Goal: Information Seeking & Learning: Learn about a topic

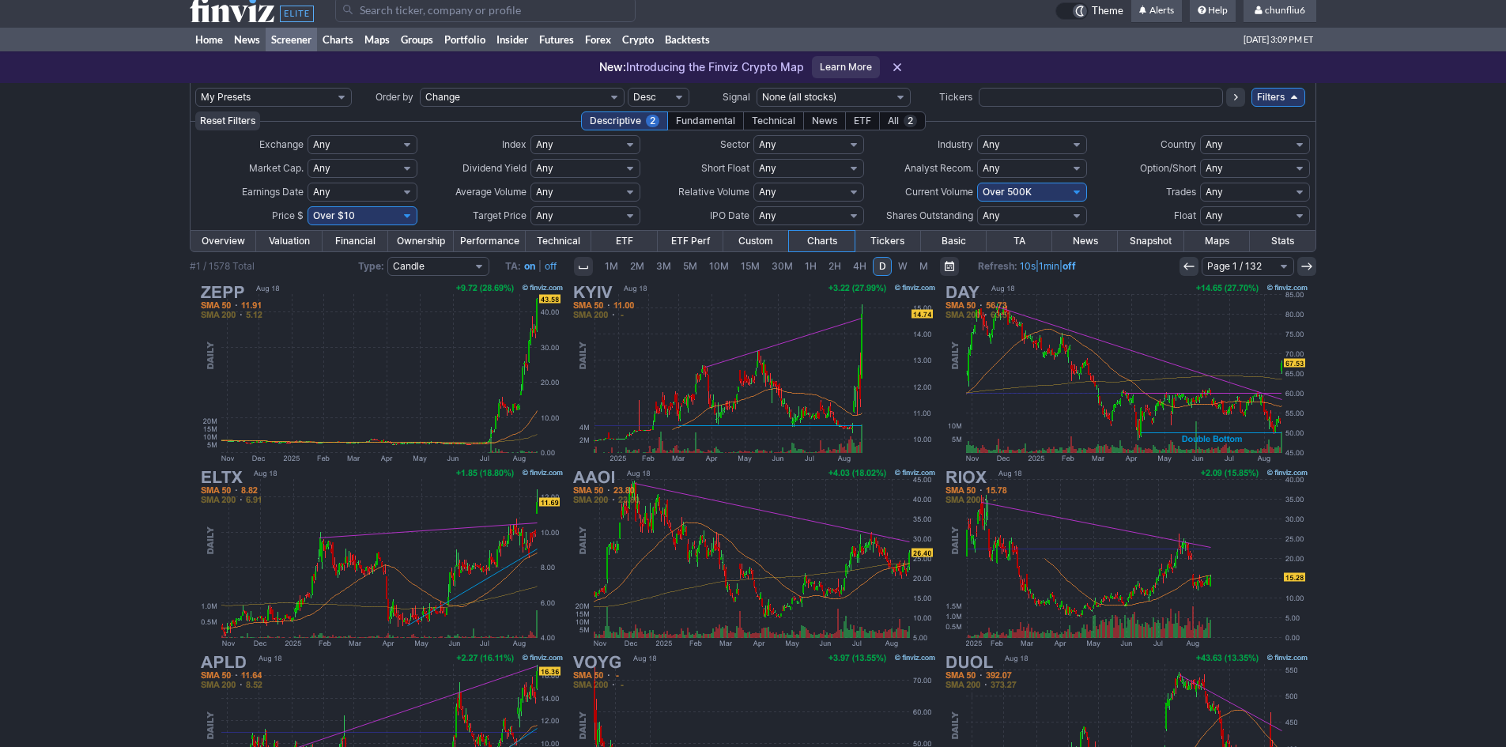
scroll to position [9, 0]
click at [1182, 371] on img at bounding box center [1126, 373] width 370 height 185
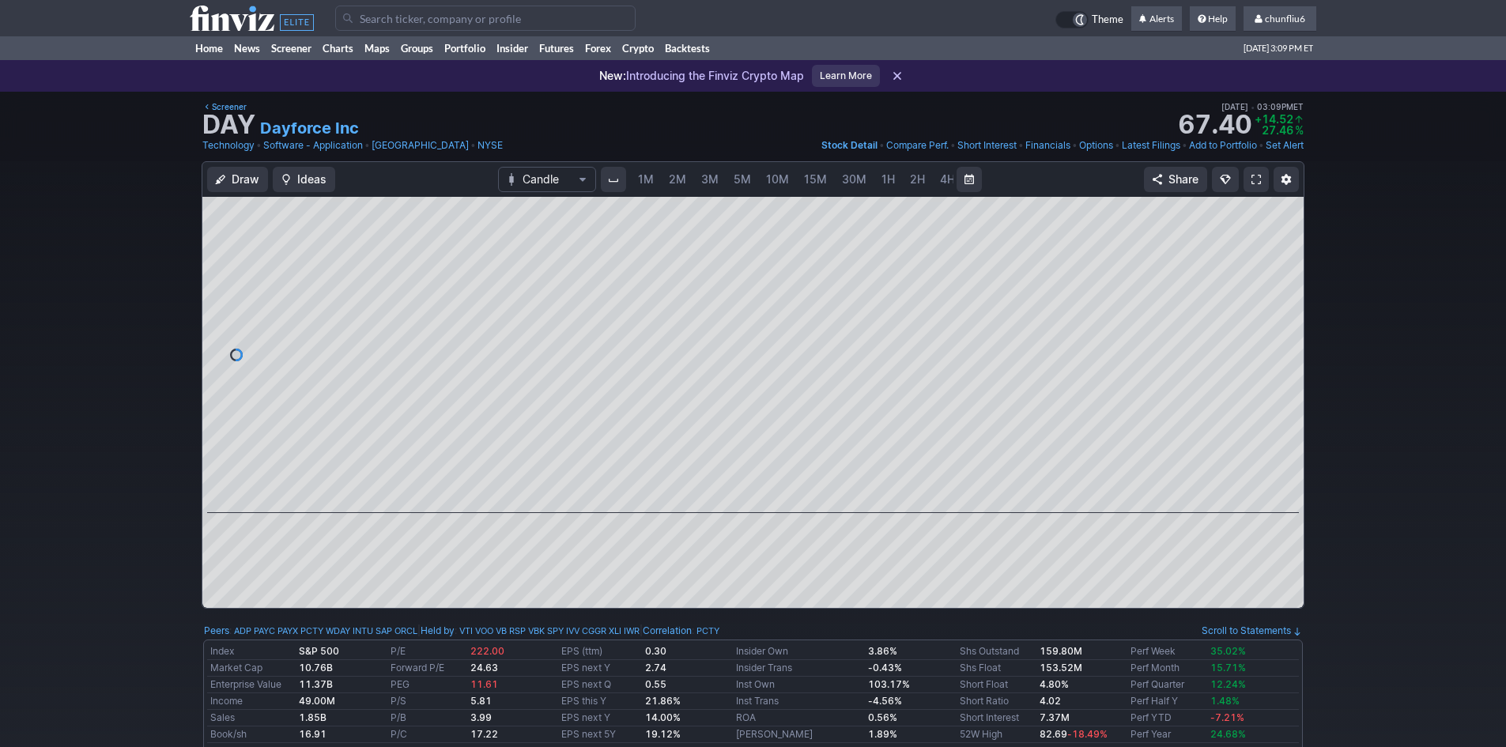
scroll to position [0, 85]
click at [648, 176] on span "5M" at bounding box center [656, 178] width 17 height 13
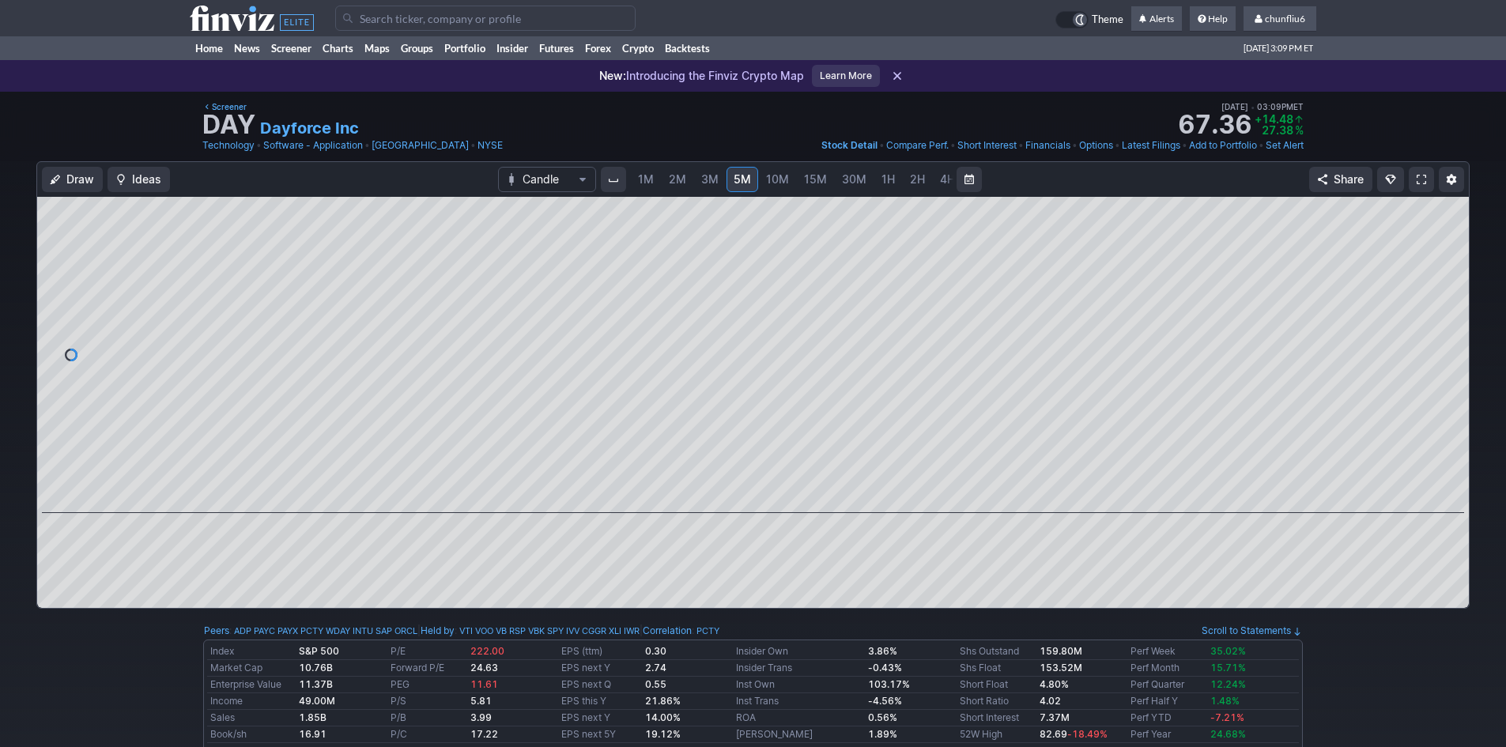
click at [638, 181] on span "1M" at bounding box center [646, 178] width 16 height 13
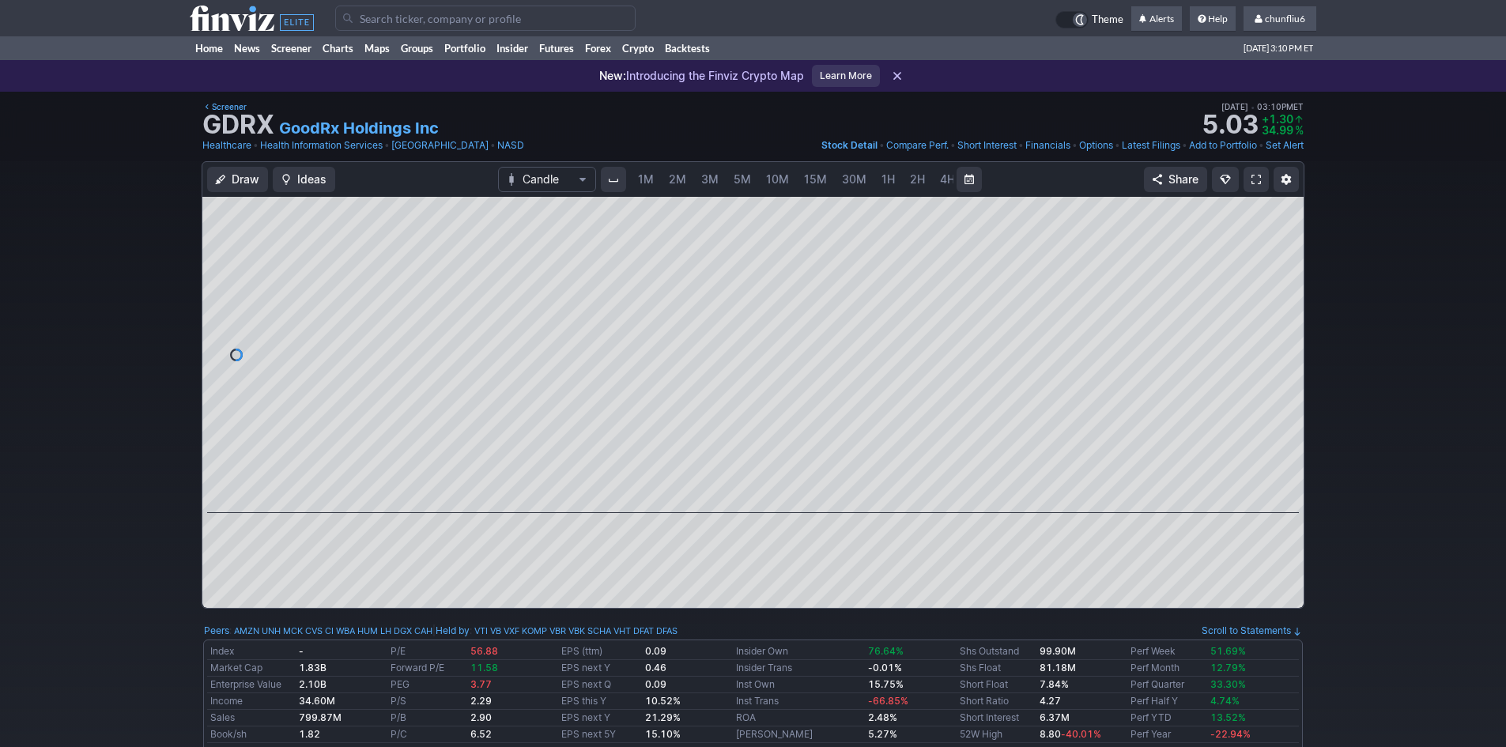
scroll to position [0, 85]
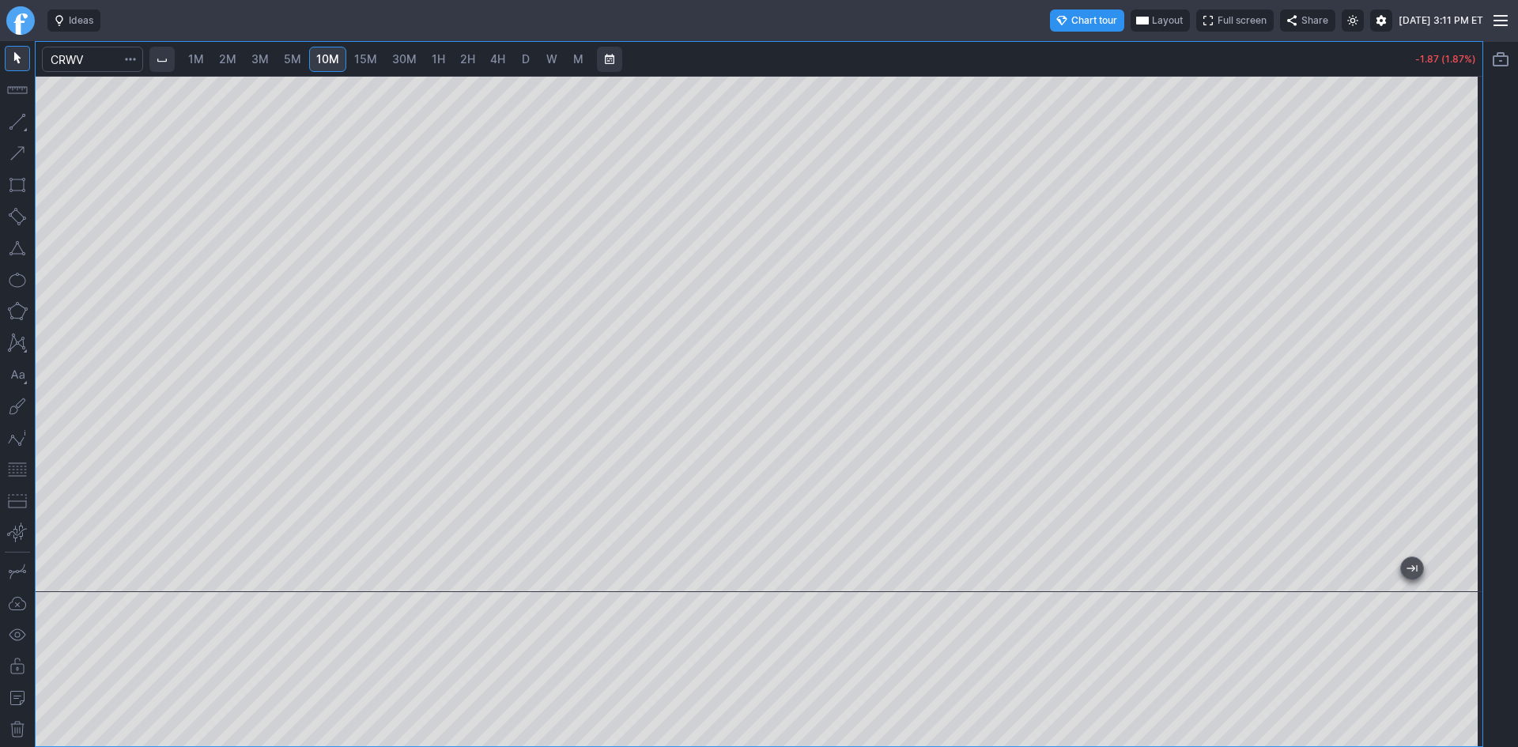
drag, startPoint x: 1460, startPoint y: 203, endPoint x: 1455, endPoint y: 257, distance: 54.0
click at [1455, 257] on div at bounding box center [1465, 330] width 33 height 477
click at [1343, 119] on div at bounding box center [759, 334] width 1447 height 516
click at [1444, 425] on div at bounding box center [759, 334] width 1447 height 516
drag, startPoint x: 1473, startPoint y: 183, endPoint x: 1452, endPoint y: 366, distance: 183.8
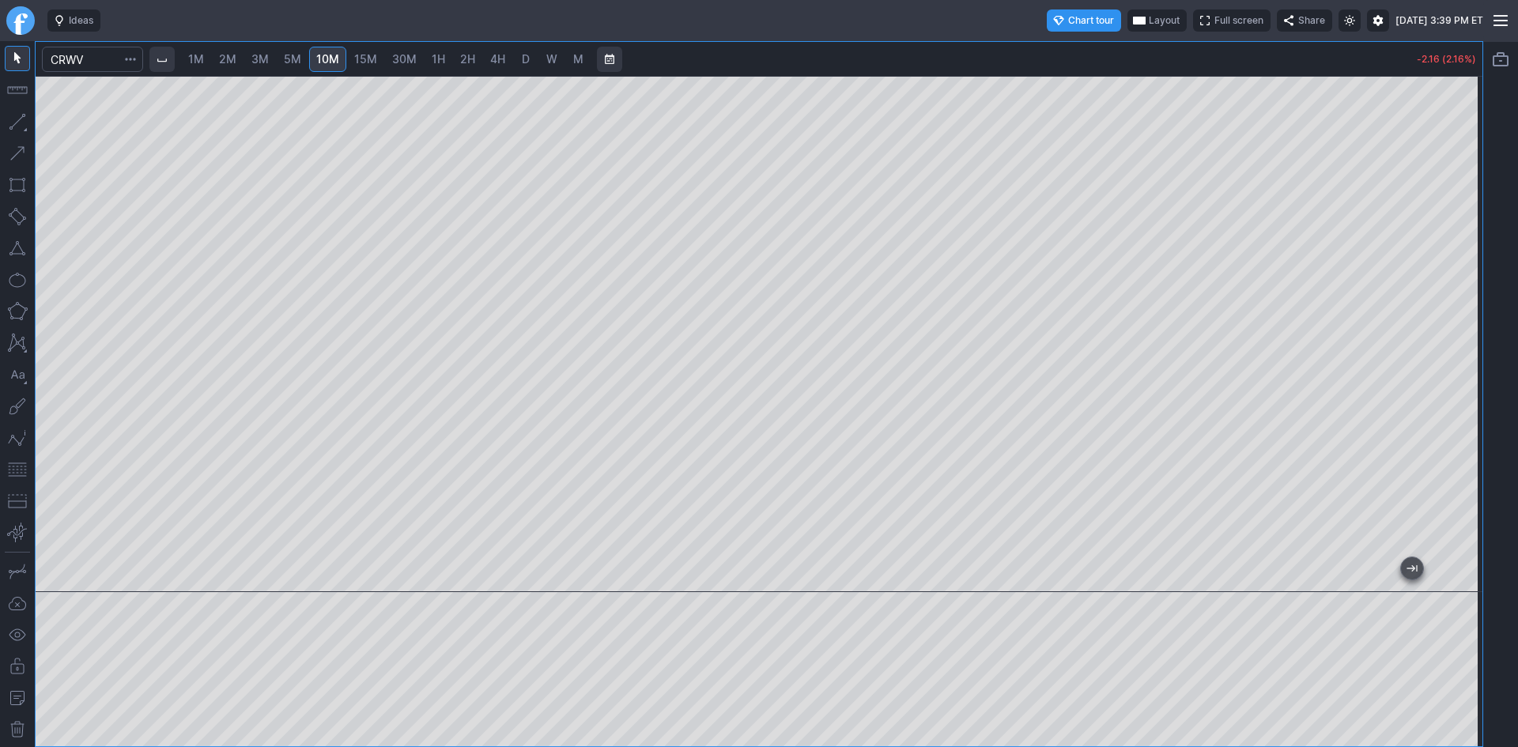
click at [1452, 366] on div at bounding box center [1465, 330] width 33 height 477
click at [439, 51] on span "1H" at bounding box center [438, 59] width 13 height 16
click at [530, 57] on span "D" at bounding box center [526, 58] width 8 height 13
drag, startPoint x: 685, startPoint y: 579, endPoint x: 1517, endPoint y: 545, distance: 833.2
click at [1517, 545] on div "1M 2M 3M 5M 10M 15M 30M 1H 2H 4H D W M -2.25 (2.25%)" at bounding box center [759, 394] width 1518 height 706
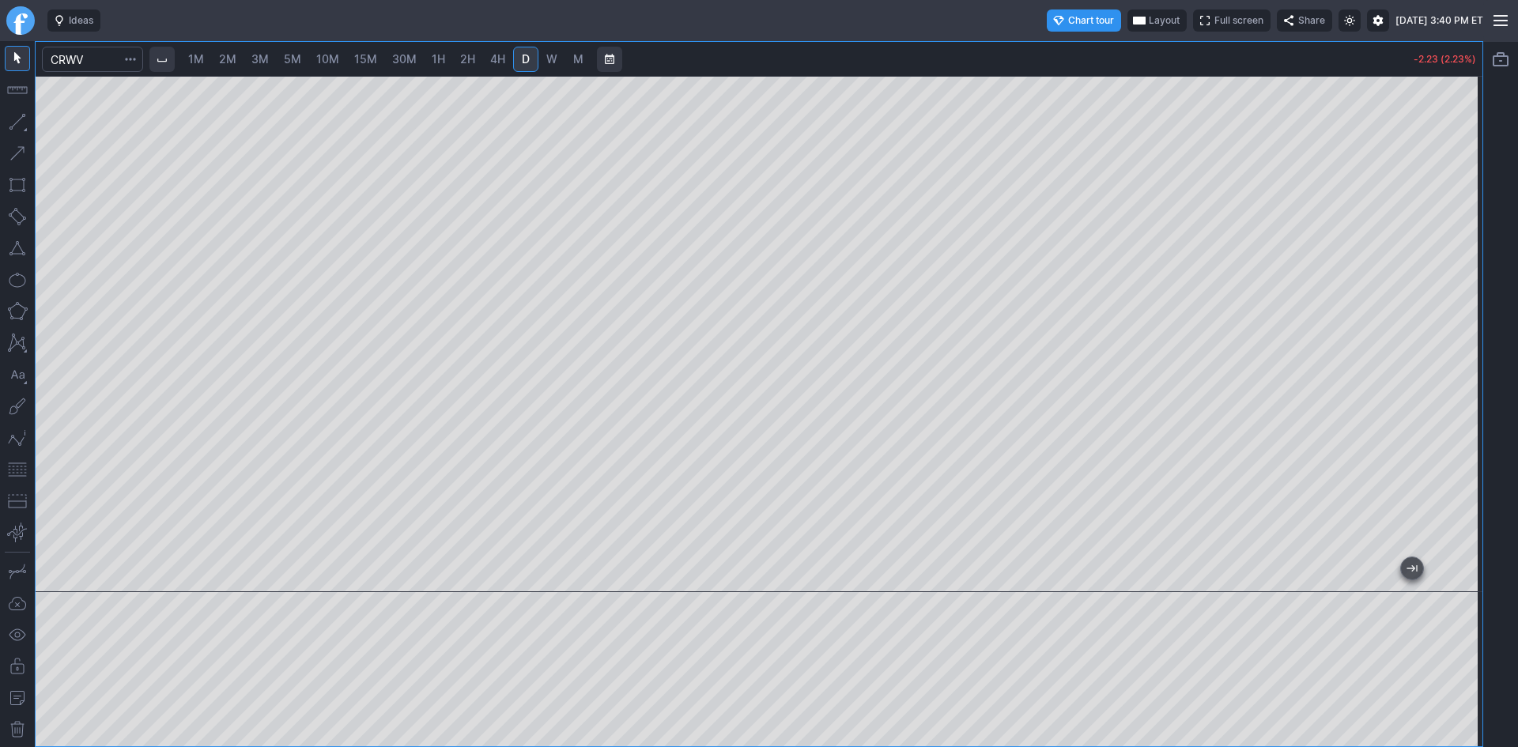
click at [1443, 145] on div at bounding box center [759, 334] width 1447 height 516
click at [228, 59] on span "2M" at bounding box center [227, 58] width 17 height 13
drag, startPoint x: 1452, startPoint y: 228, endPoint x: 1456, endPoint y: 278, distance: 50.0
click at [1456, 278] on div at bounding box center [1465, 330] width 33 height 477
click at [294, 53] on span "5M" at bounding box center [292, 58] width 17 height 13
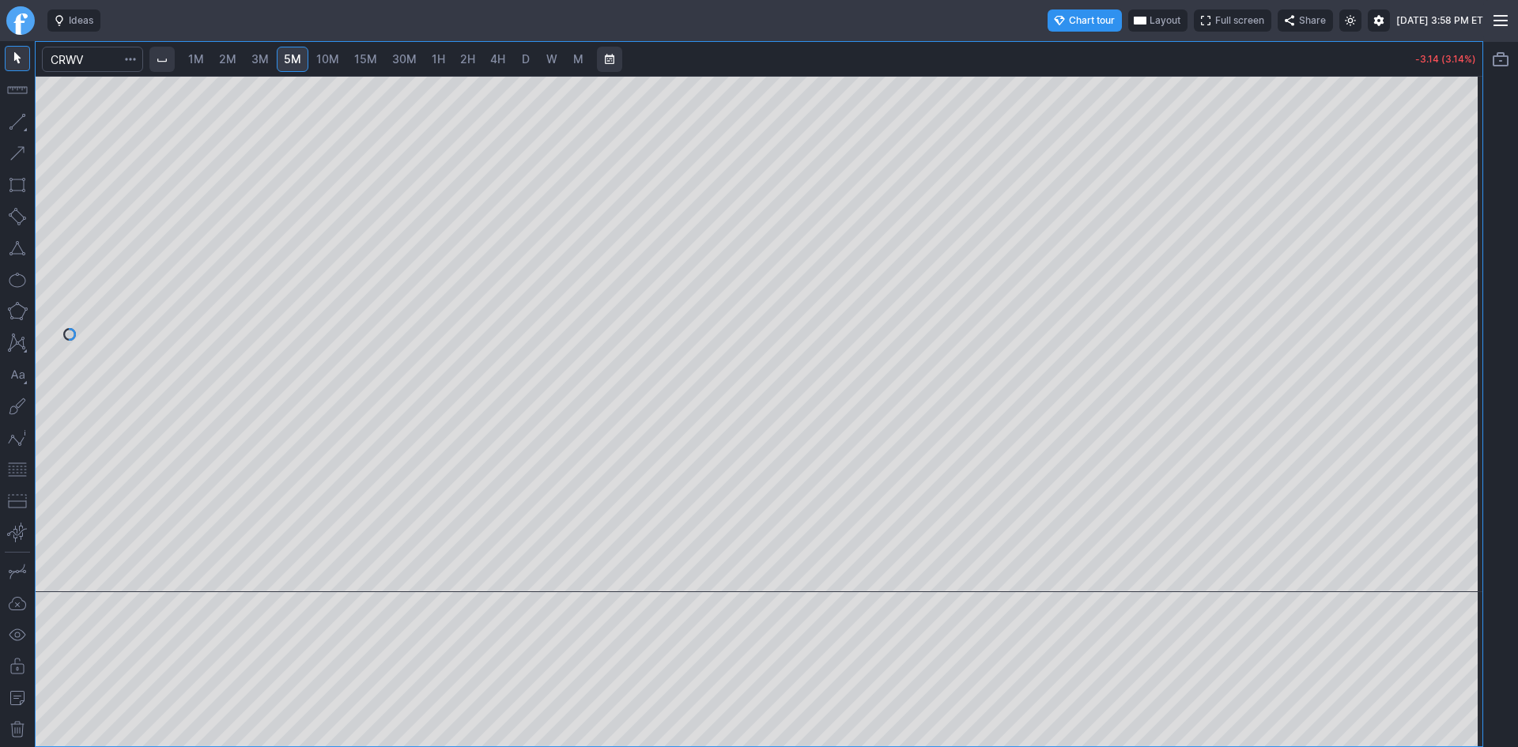
click at [334, 58] on span "10M" at bounding box center [327, 58] width 23 height 13
drag, startPoint x: 1474, startPoint y: 361, endPoint x: 1468, endPoint y: 313, distance: 47.9
click at [1468, 313] on div at bounding box center [1465, 330] width 33 height 477
click at [1447, 305] on div at bounding box center [759, 334] width 1447 height 516
drag, startPoint x: 1481, startPoint y: 336, endPoint x: 1456, endPoint y: 249, distance: 90.4
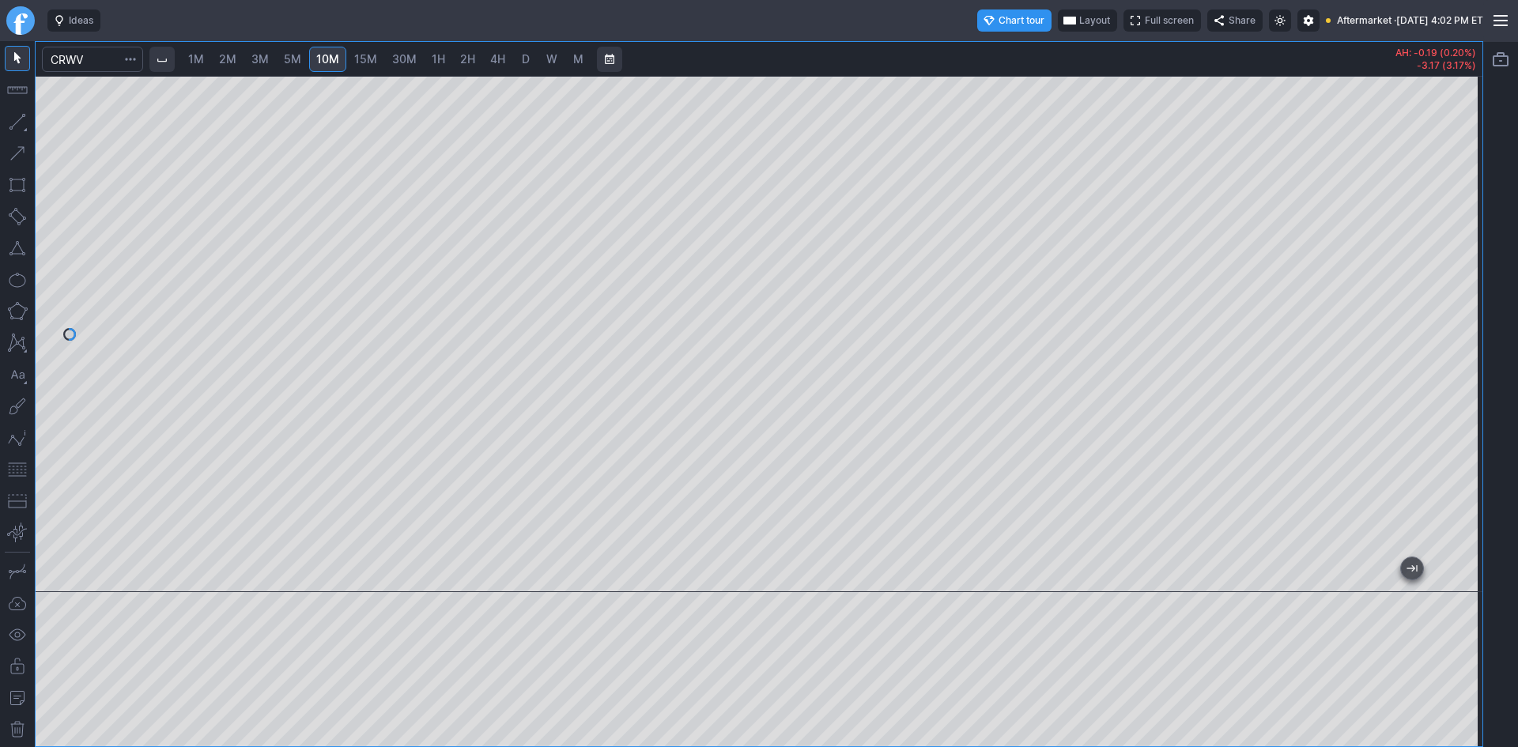
click at [1467, 239] on div at bounding box center [1465, 330] width 33 height 477
drag, startPoint x: 1478, startPoint y: 241, endPoint x: 1474, endPoint y: 328, distance: 87.0
click at [1474, 328] on div at bounding box center [1465, 330] width 33 height 477
drag, startPoint x: 1469, startPoint y: 266, endPoint x: 1484, endPoint y: 181, distance: 85.9
click at [1484, 181] on div "1M 2M 3M 5M 10M 15M 30M 1H 2H 4H D W M AH: -0.12 (0.12%) -3.17 (3.17%)" at bounding box center [759, 394] width 1518 height 706
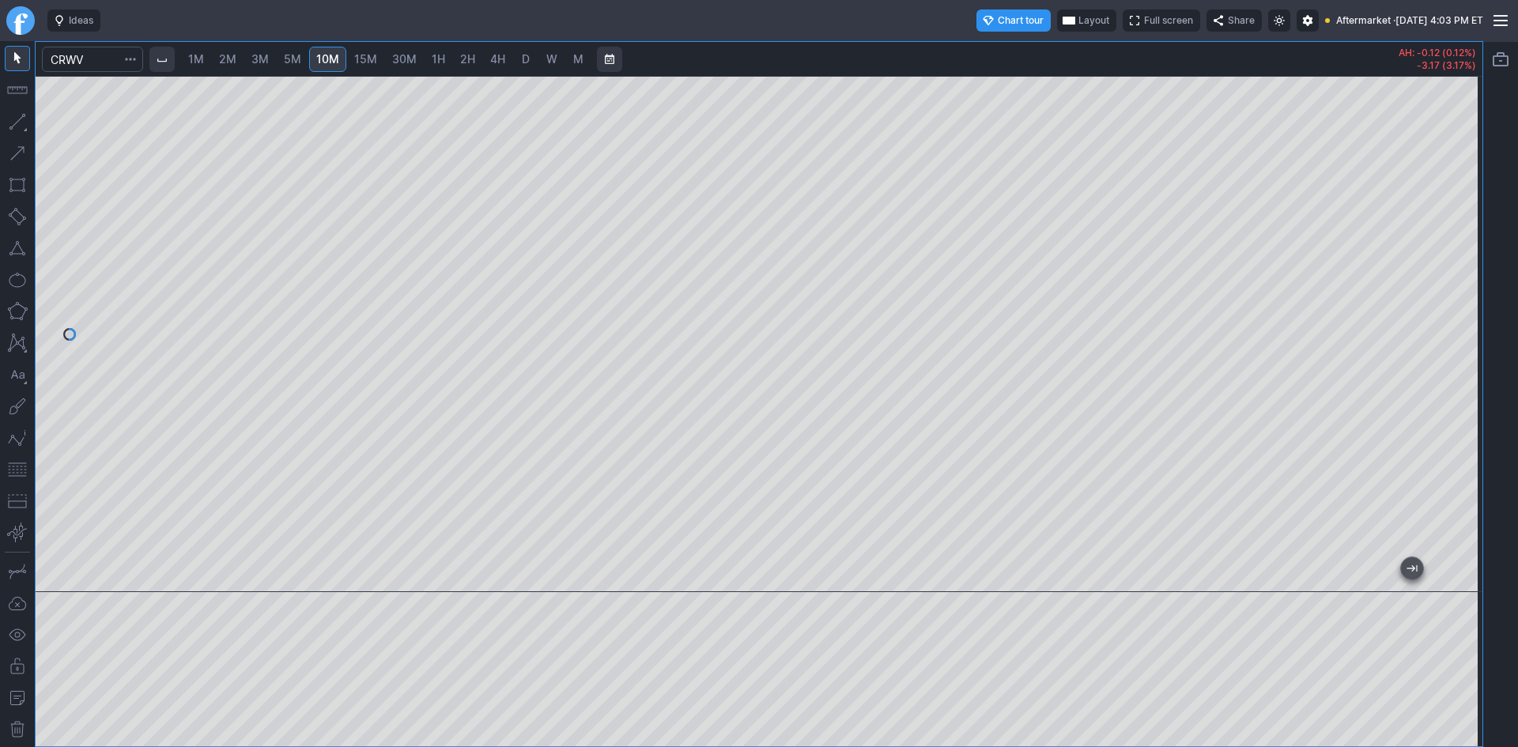
click at [183, 471] on div at bounding box center [759, 334] width 1447 height 516
drag, startPoint x: 1470, startPoint y: 249, endPoint x: 1460, endPoint y: 384, distance: 135.5
click at [1460, 384] on div at bounding box center [1465, 330] width 33 height 477
drag, startPoint x: 1467, startPoint y: 153, endPoint x: 1453, endPoint y: 304, distance: 151.7
click at [1453, 304] on div at bounding box center [1465, 330] width 33 height 477
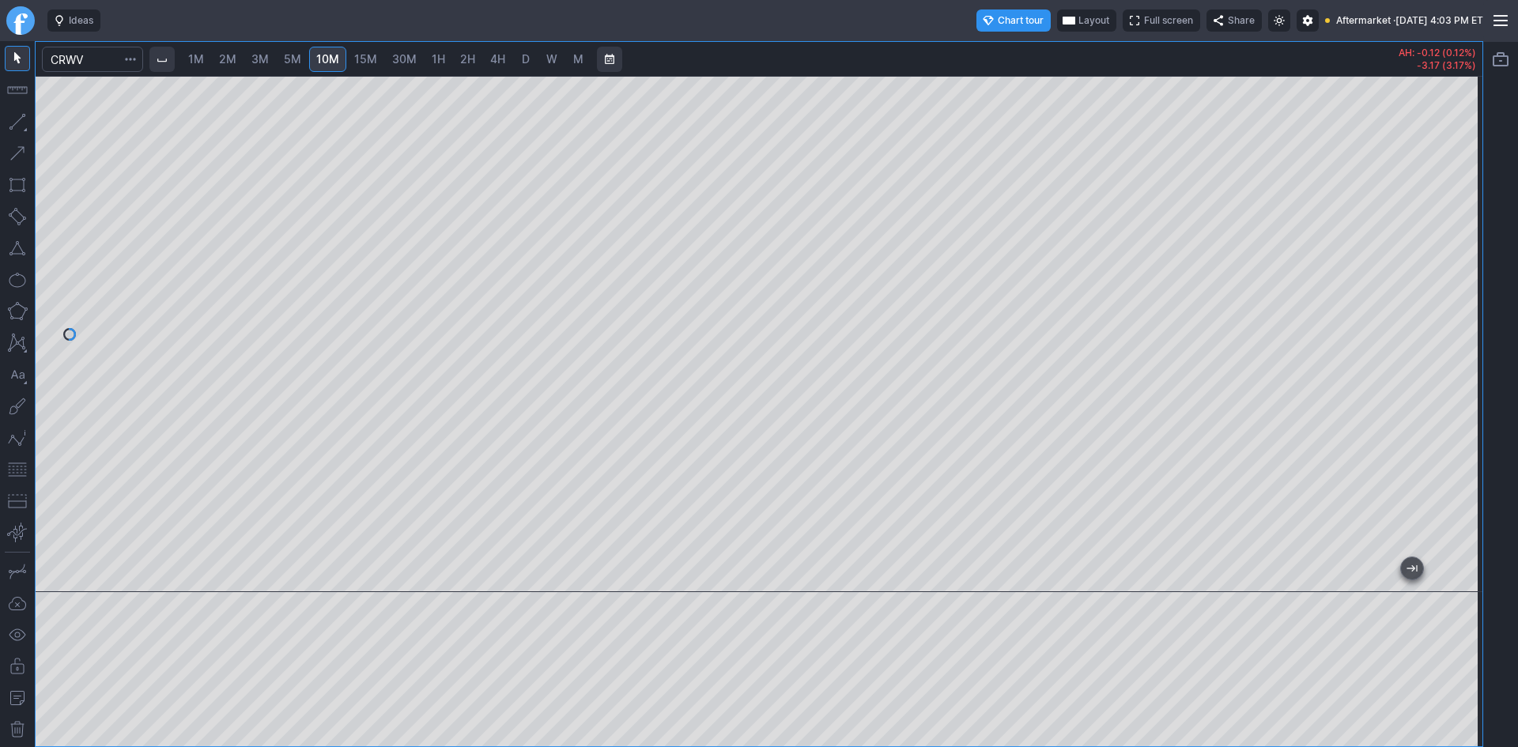
click at [402, 55] on span "30M" at bounding box center [404, 58] width 25 height 13
drag, startPoint x: 1475, startPoint y: 268, endPoint x: 1474, endPoint y: 331, distance: 63.3
click at [1474, 331] on div at bounding box center [1465, 330] width 33 height 477
click at [198, 54] on span "1M" at bounding box center [196, 58] width 16 height 13
drag, startPoint x: 1466, startPoint y: 210, endPoint x: 1455, endPoint y: 264, distance: 54.7
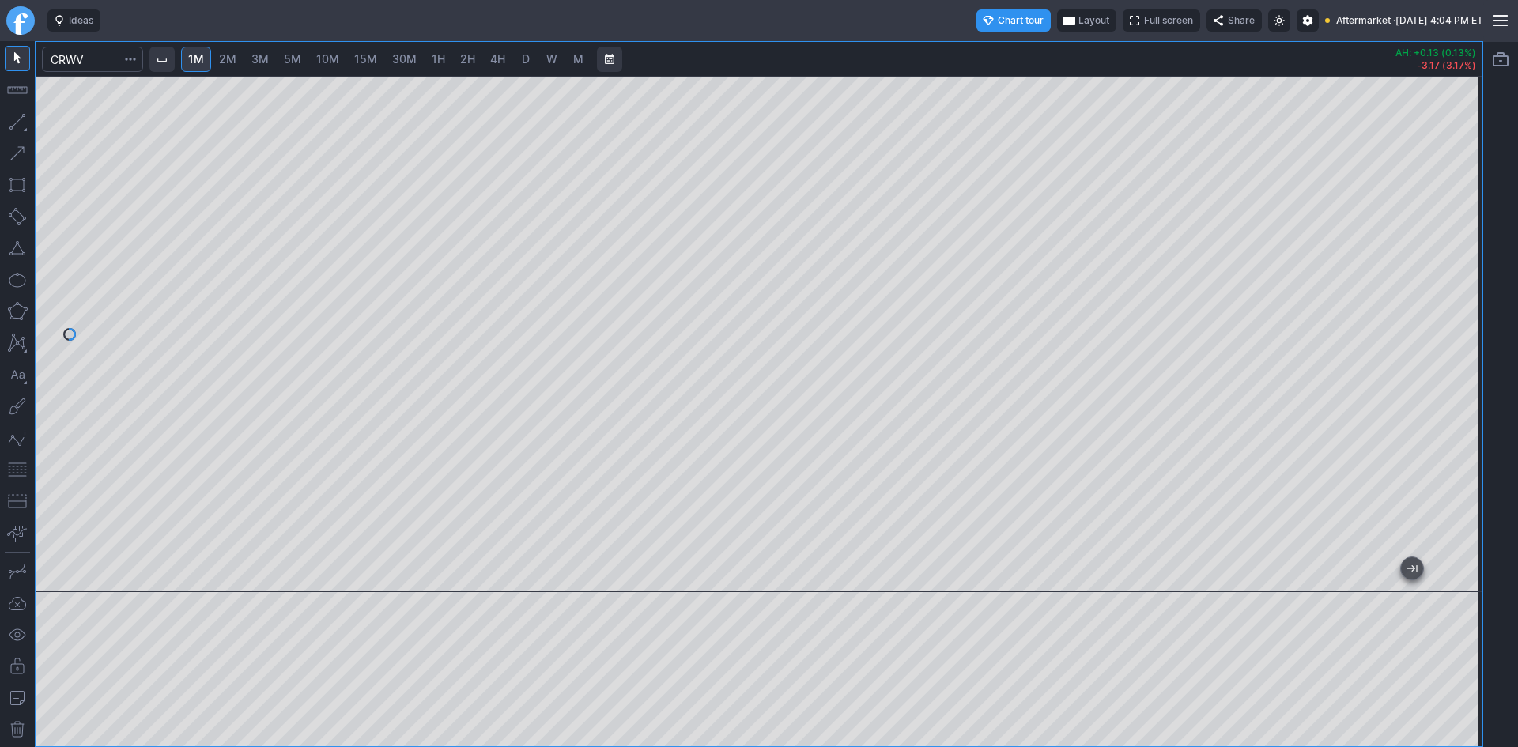
click at [1461, 259] on div at bounding box center [1465, 330] width 33 height 477
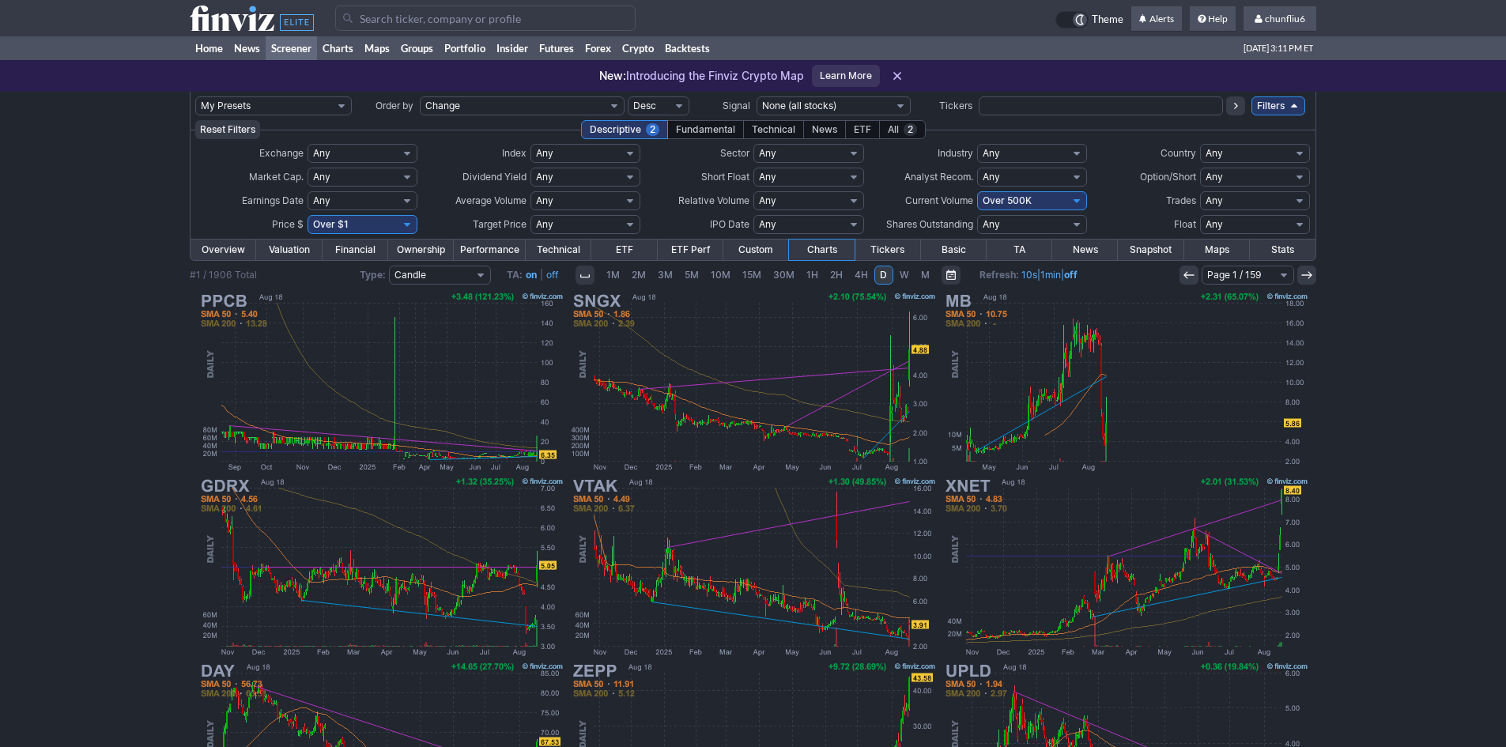
click at [1048, 205] on select "Any Under 50K Under 100K Under 500K Under 750K Under 1M Over 0 Over 50K Over 10…" at bounding box center [1032, 200] width 110 height 19
select select "o750"
click at [977, 191] on select "Any Under 50K Under 100K Under 500K Under 750K Under 1M Over 0 Over 50K Over 10…" at bounding box center [1032, 200] width 110 height 19
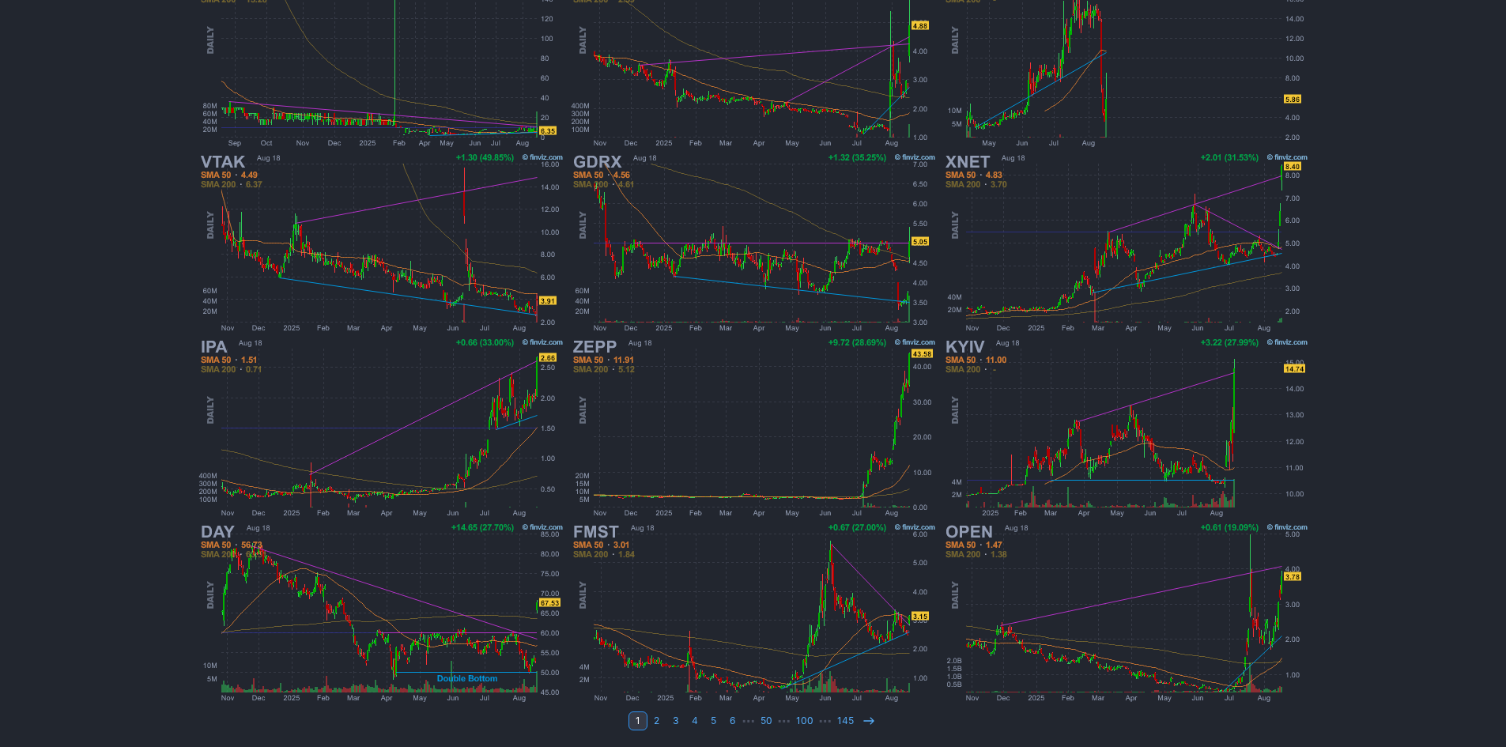
scroll to position [325, 0]
click at [863, 715] on icon at bounding box center [869, 720] width 13 height 13
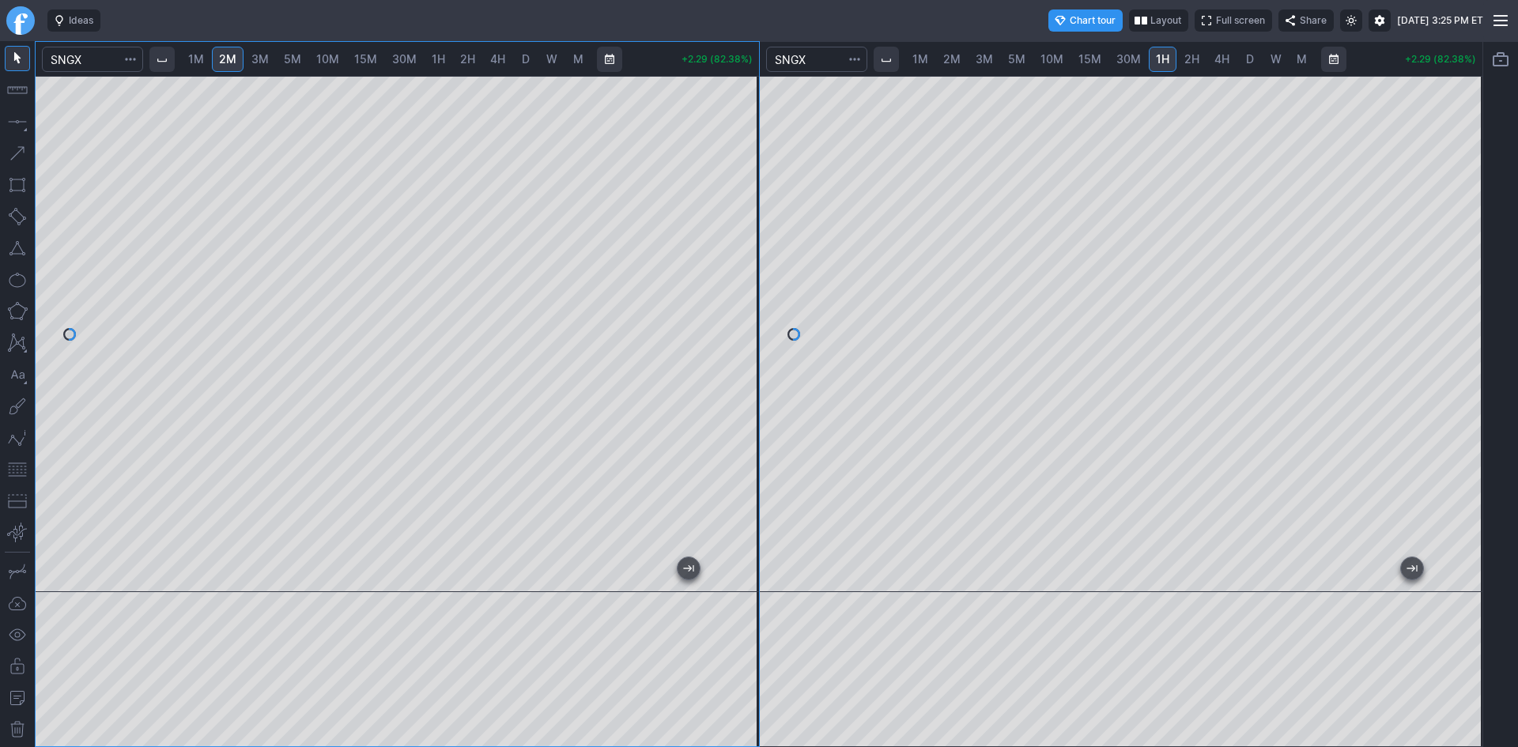
click at [322, 74] on div "1M 2M 3M 5M 10M 15M 30M 1H 2H 4H D W M +2.29 (82.38%)" at bounding box center [397, 394] width 723 height 704
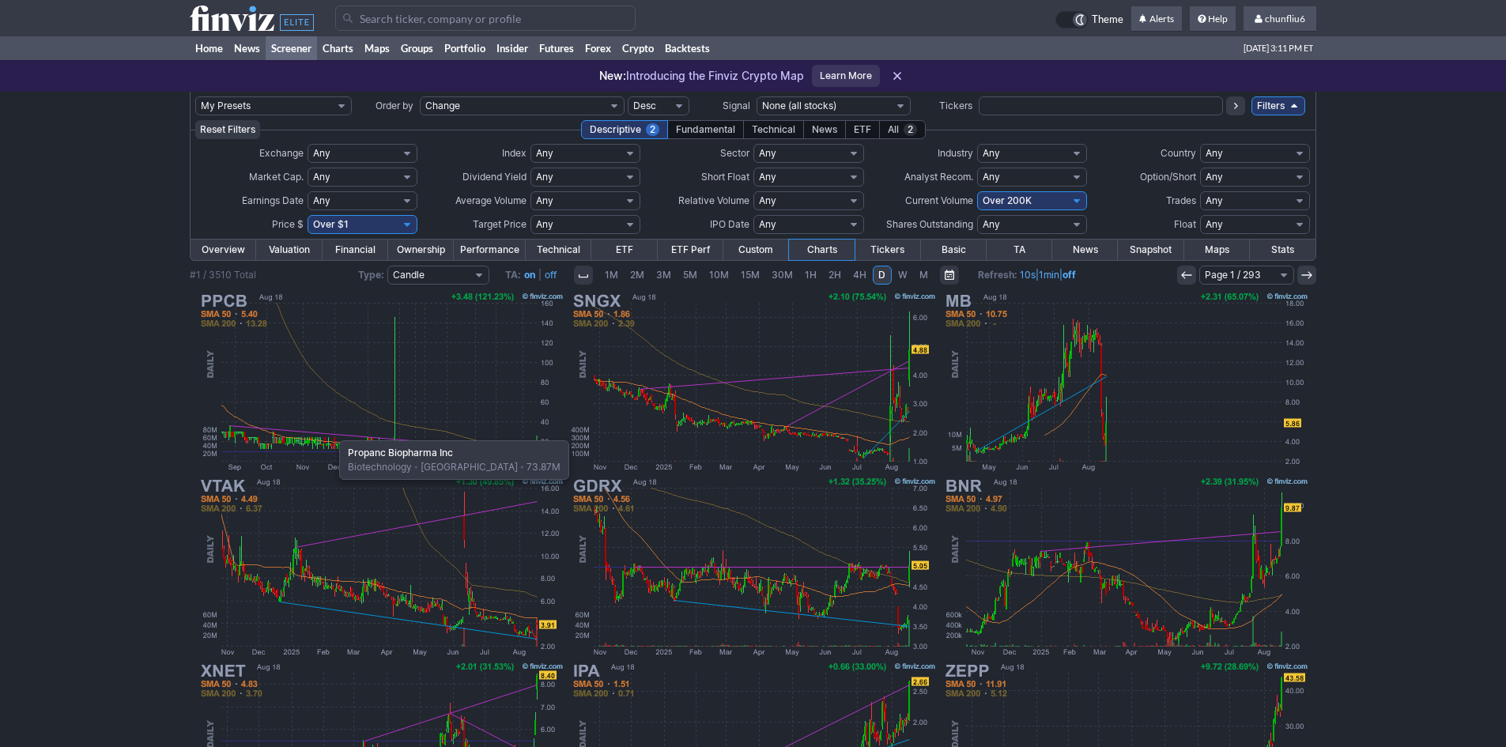
click at [336, 424] on img at bounding box center [381, 381] width 370 height 185
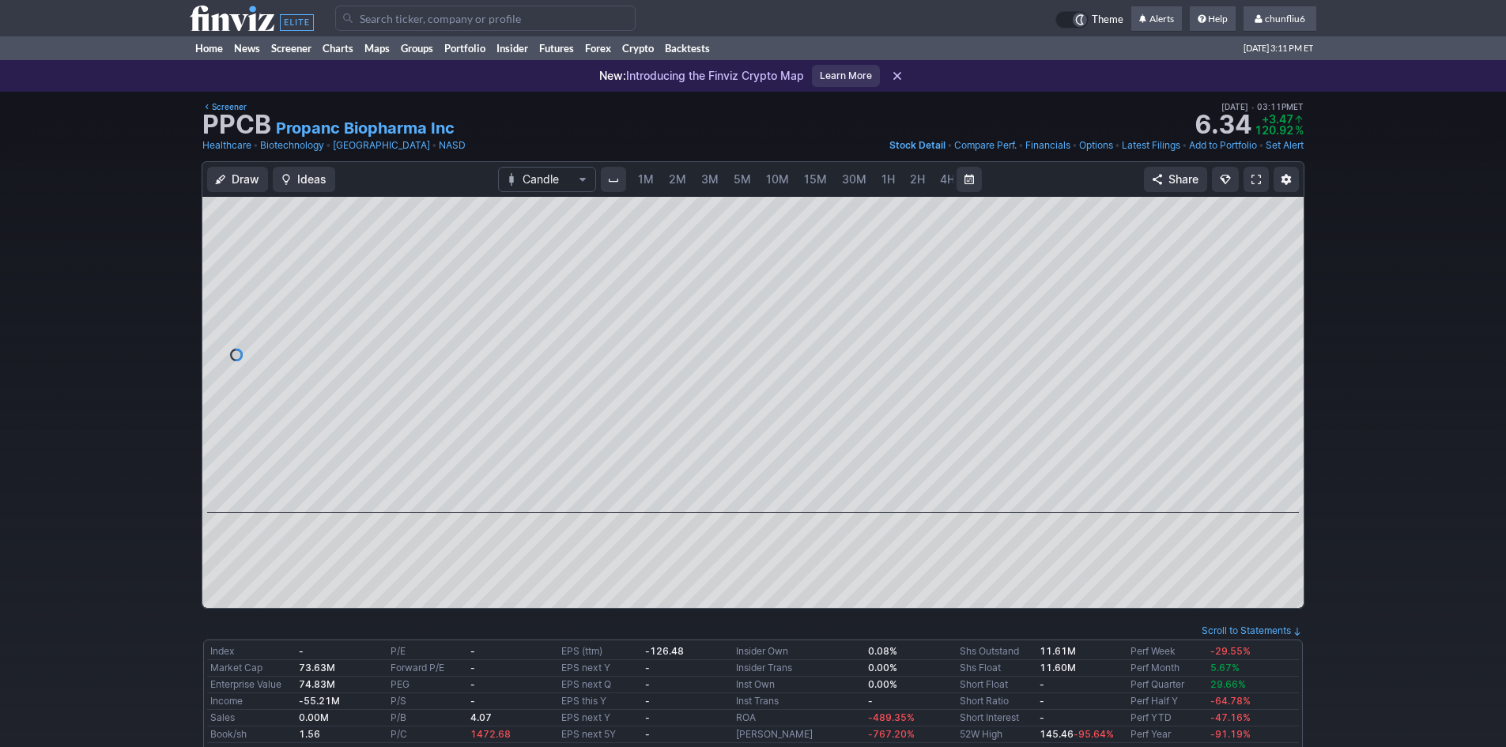
scroll to position [0, 85]
click at [1249, 175] on link at bounding box center [1256, 179] width 25 height 25
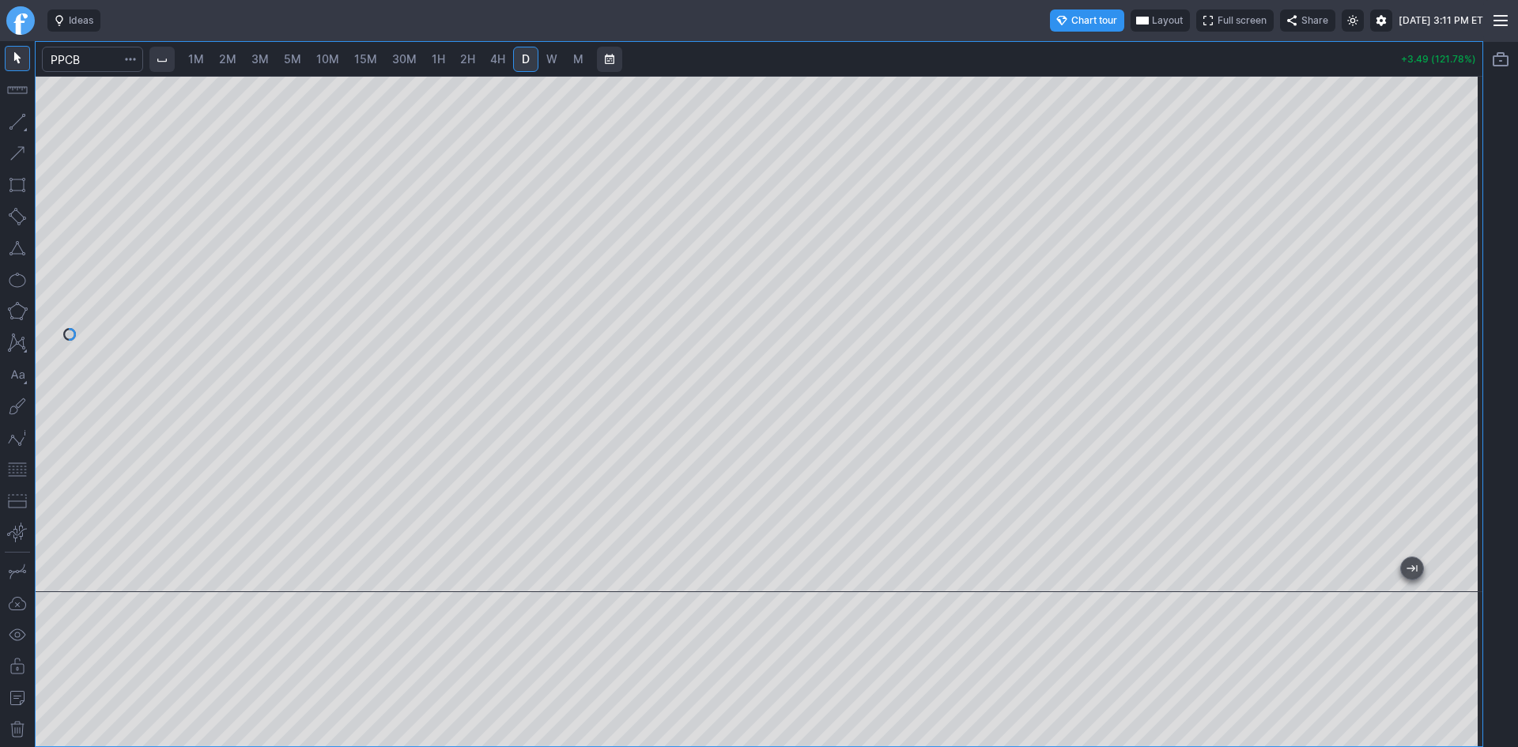
click at [1152, 17] on span "Layout" at bounding box center [1167, 21] width 31 height 16
click at [1093, 55] on button "Layout" at bounding box center [1089, 51] width 22 height 22
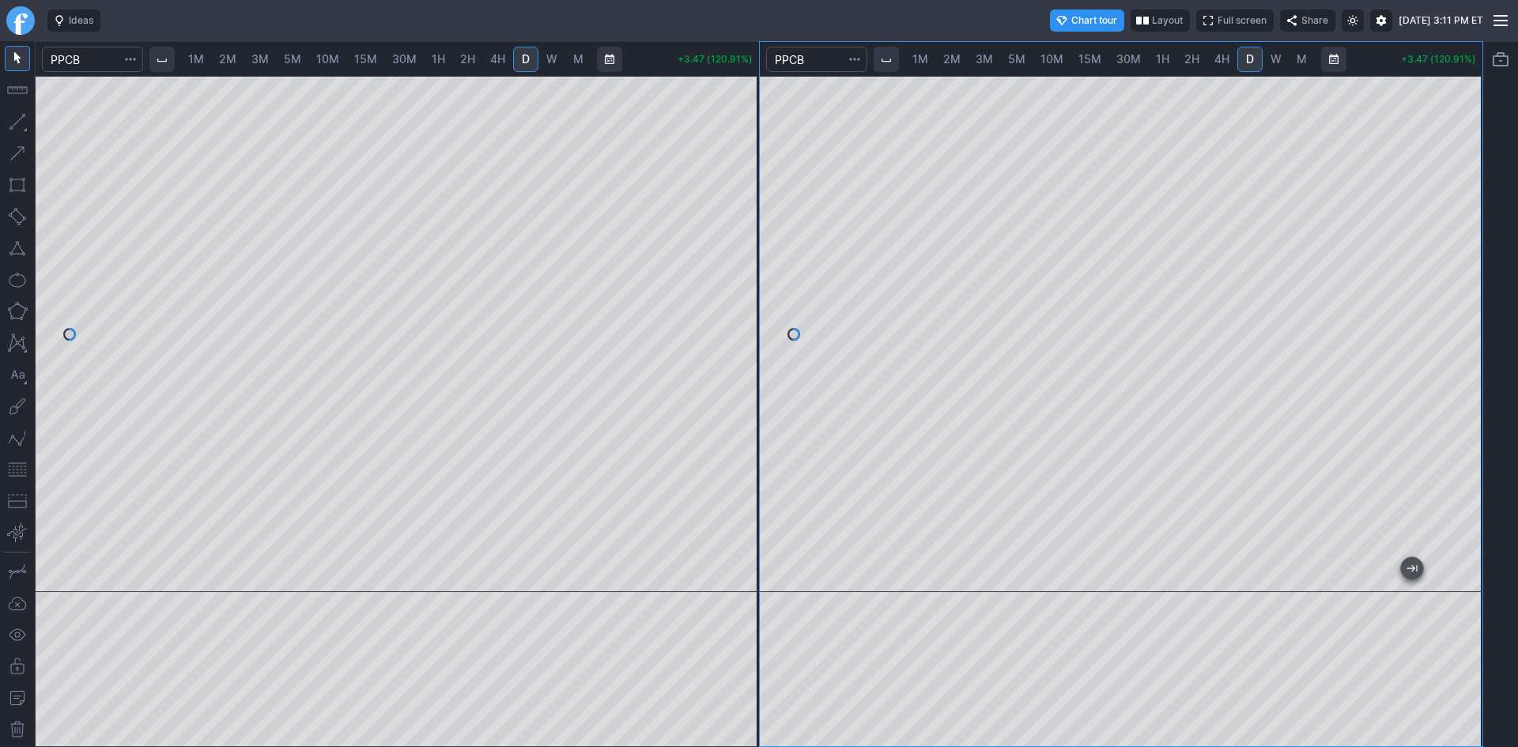
drag, startPoint x: 1462, startPoint y: 393, endPoint x: 1452, endPoint y: 198, distance: 194.7
click at [1462, 156] on div at bounding box center [1465, 330] width 33 height 477
drag, startPoint x: 1464, startPoint y: 421, endPoint x: 1449, endPoint y: 264, distance: 158.0
click at [1449, 263] on div at bounding box center [1465, 330] width 33 height 477
click at [1159, 55] on span "1H" at bounding box center [1162, 58] width 13 height 13
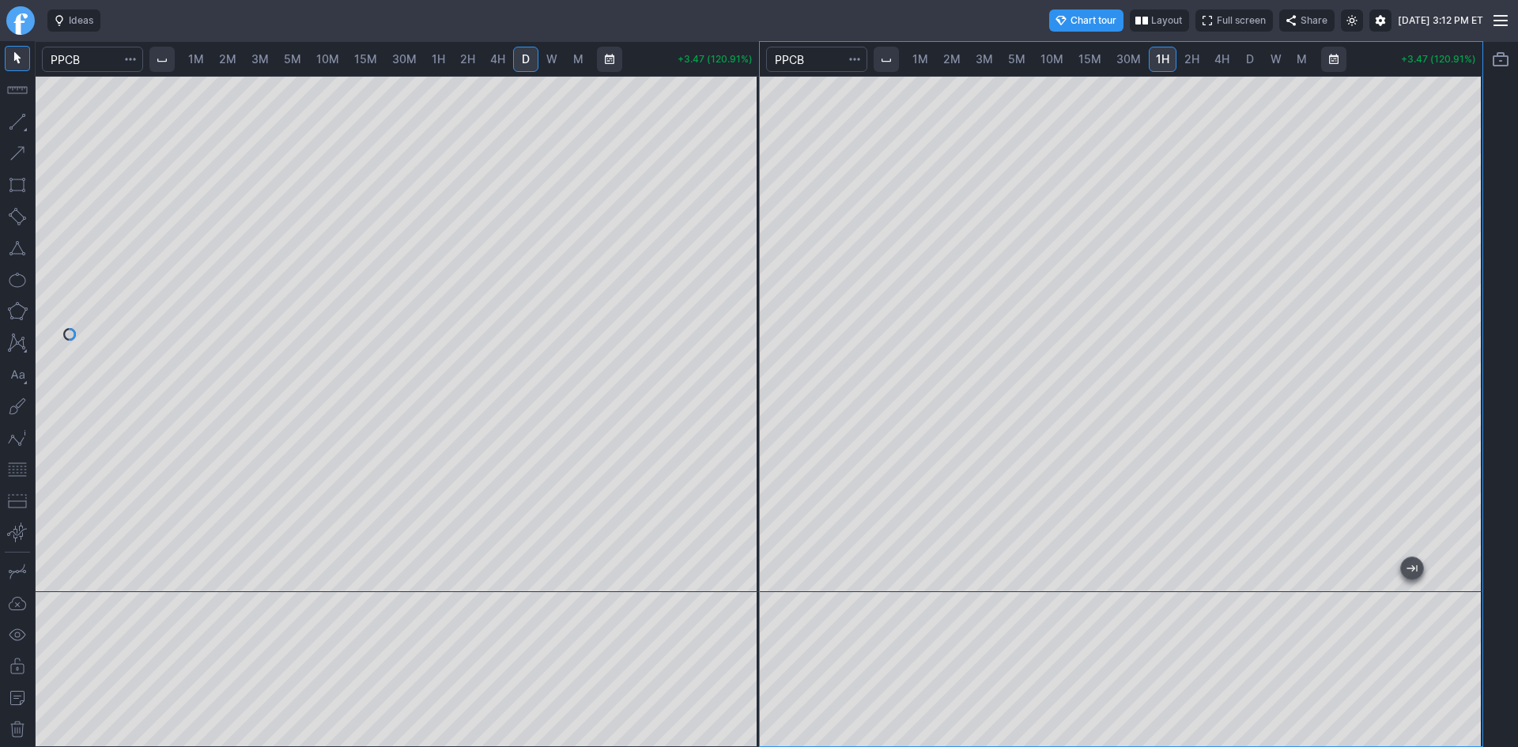
drag, startPoint x: 1453, startPoint y: 282, endPoint x: 1454, endPoint y: 349, distance: 66.4
click at [1454, 349] on div at bounding box center [1465, 330] width 33 height 477
click at [1051, 60] on span "10M" at bounding box center [1051, 58] width 23 height 13
click at [1017, 59] on span "5M" at bounding box center [1016, 58] width 17 height 13
click at [236, 62] on span "2M" at bounding box center [227, 58] width 17 height 13
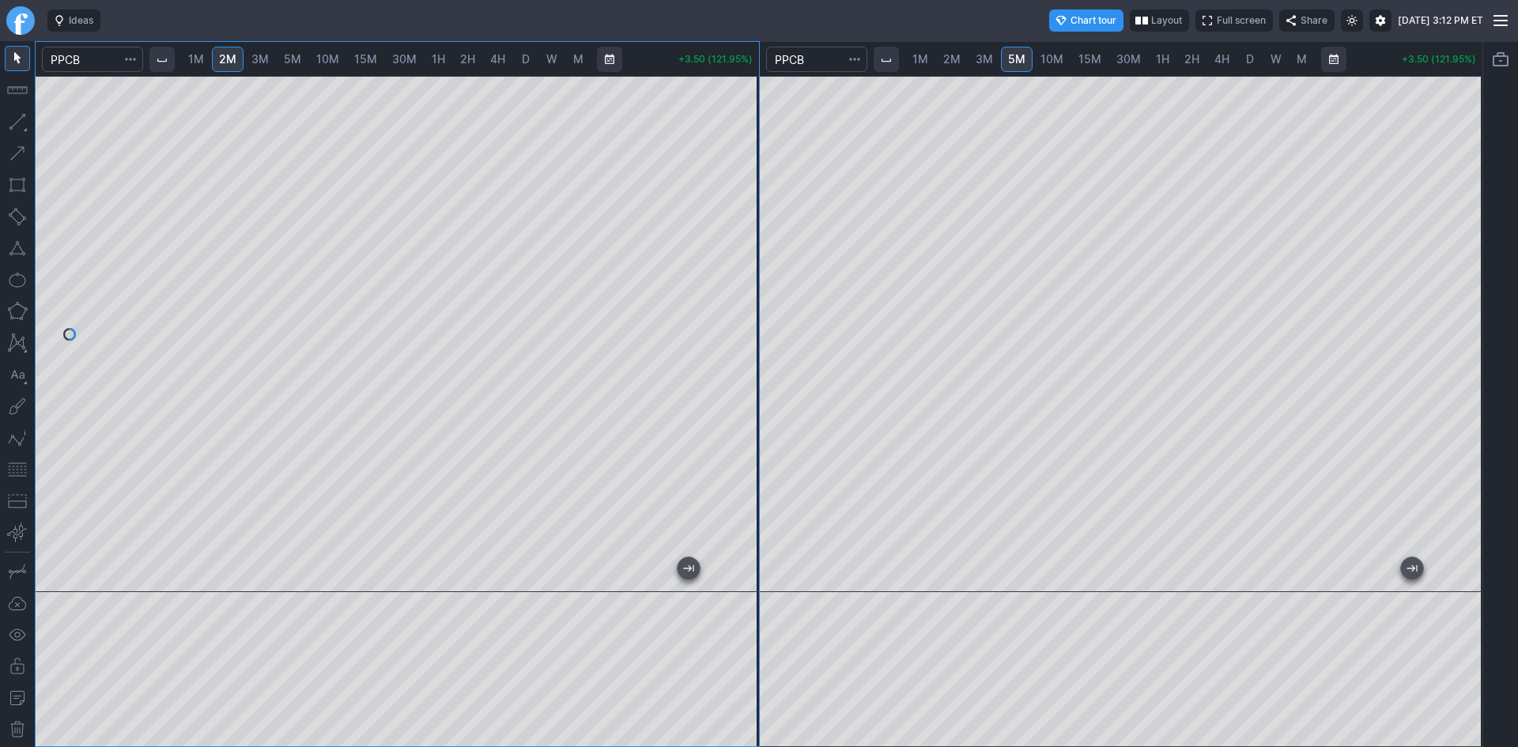
click at [1040, 405] on div "1M 2M 3M 5M 10M 15M 30M 1H 2H 4H D W M +3.50 (121.95%) 1M 2M 3M 5M 10M 15M 30M …" at bounding box center [759, 394] width 1448 height 706
drag, startPoint x: 742, startPoint y: 262, endPoint x: 733, endPoint y: 376, distance: 114.2
click at [743, 345] on div at bounding box center [742, 330] width 33 height 477
click at [1055, 58] on span "10M" at bounding box center [1051, 58] width 23 height 13
drag, startPoint x: 1461, startPoint y: 306, endPoint x: 1458, endPoint y: 395, distance: 88.6
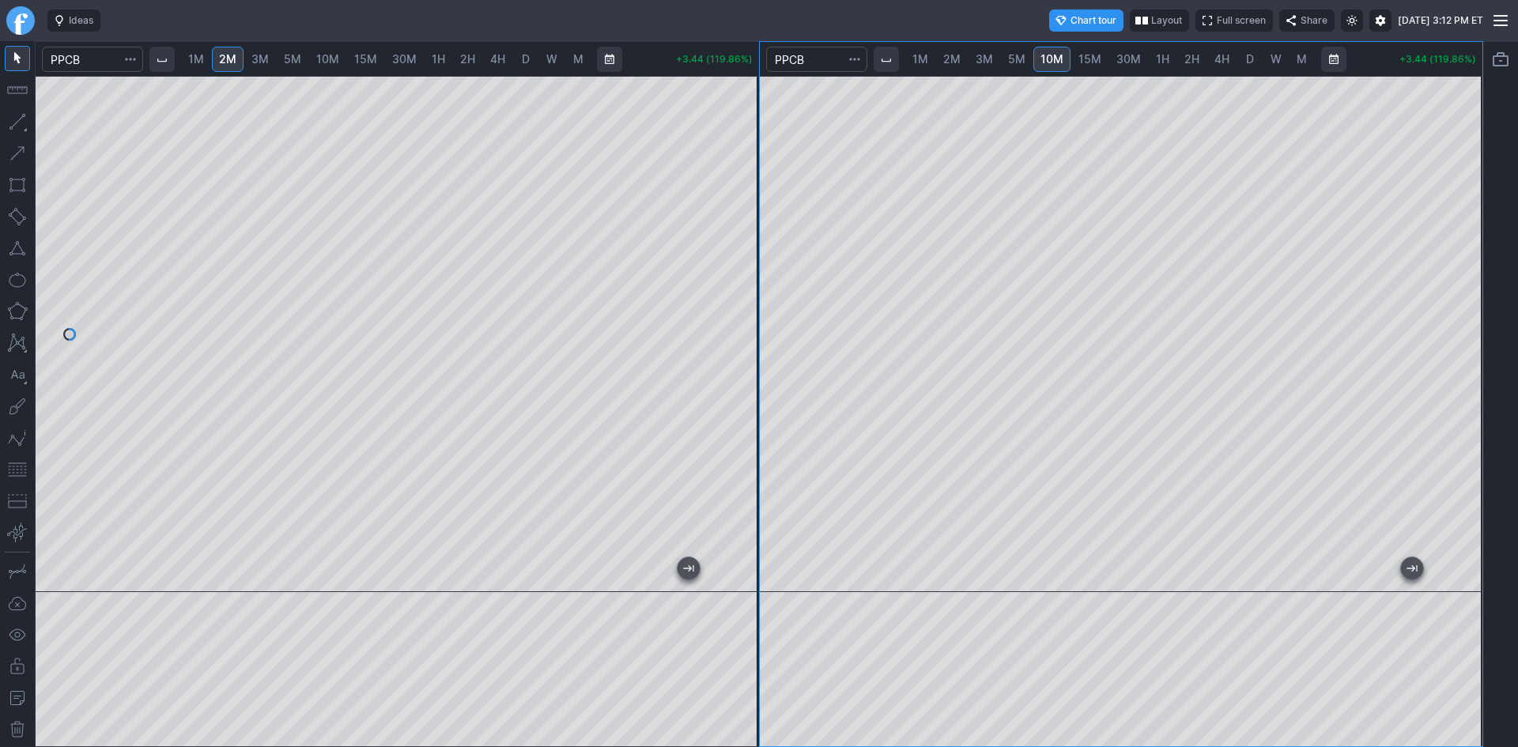
click at [1458, 395] on div at bounding box center [1465, 330] width 33 height 477
drag, startPoint x: 1478, startPoint y: 336, endPoint x: 1473, endPoint y: 392, distance: 56.3
click at [1476, 392] on div at bounding box center [1465, 330] width 33 height 477
drag, startPoint x: 12, startPoint y: 471, endPoint x: 27, endPoint y: 469, distance: 15.2
click at [14, 470] on button "button" at bounding box center [17, 469] width 25 height 25
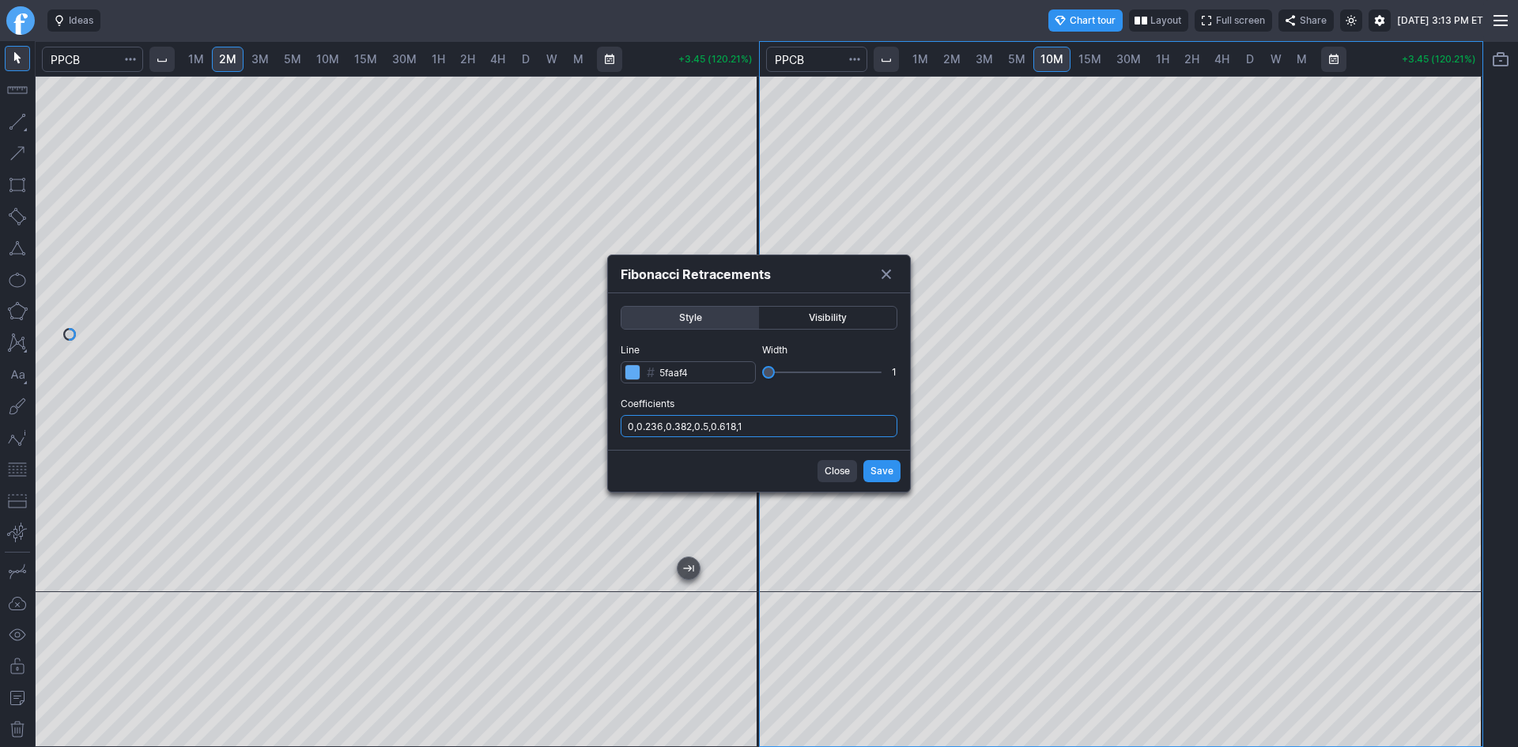
click at [768, 421] on input "0,0.236,0.382,0.5,0.618,1" at bounding box center [759, 426] width 277 height 22
type input "0,0.236,0.382,0.5,0.618,1,.786"
click at [872, 468] on span "Save" at bounding box center [881, 471] width 23 height 16
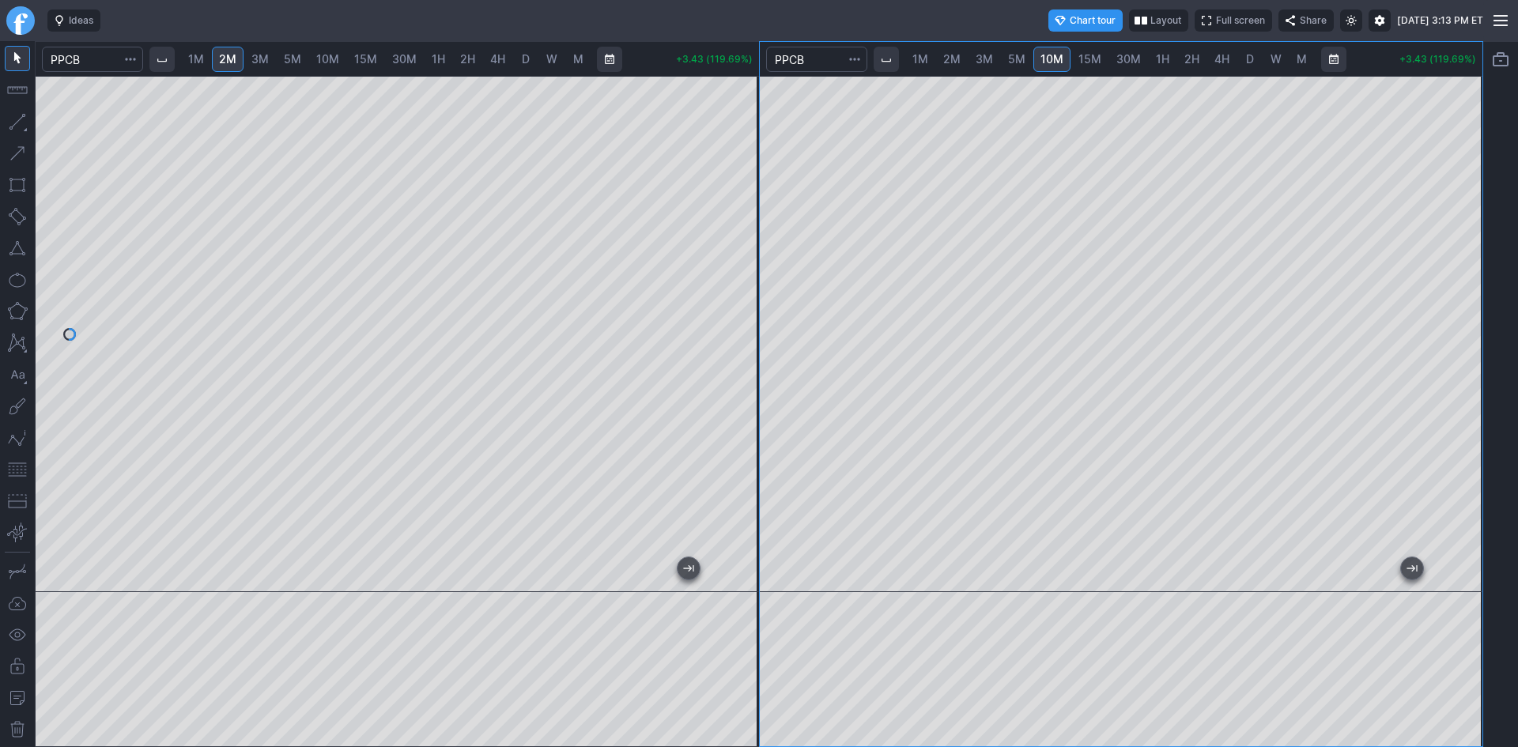
drag, startPoint x: 1460, startPoint y: 327, endPoint x: 1471, endPoint y: 305, distance: 24.7
click at [1471, 305] on div at bounding box center [1465, 330] width 33 height 477
drag, startPoint x: 734, startPoint y: 225, endPoint x: 729, endPoint y: 275, distance: 50.0
click at [731, 275] on div at bounding box center [742, 330] width 33 height 477
click at [13, 469] on button "button" at bounding box center [17, 469] width 25 height 25
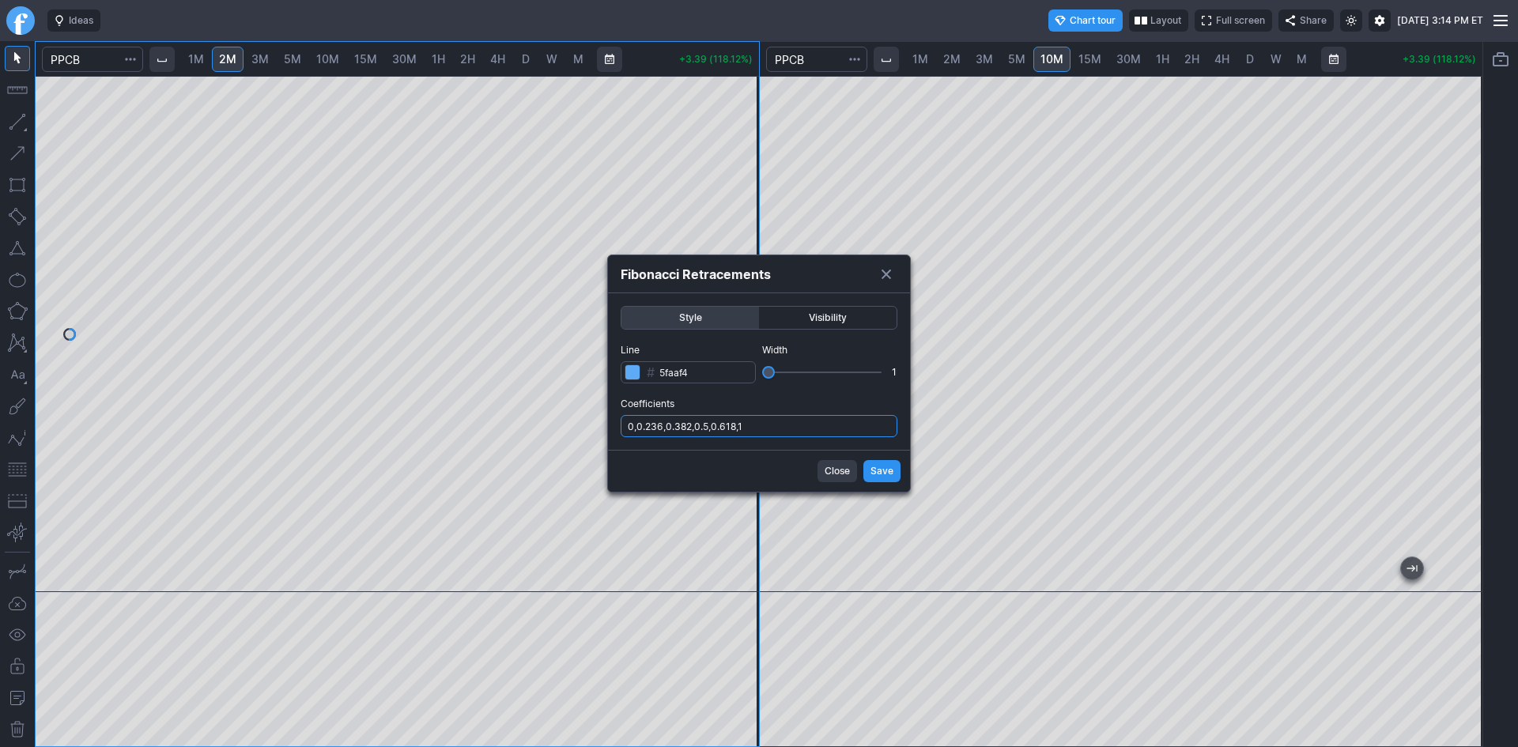
drag, startPoint x: 797, startPoint y: 427, endPoint x: 797, endPoint y: 437, distance: 10.3
click at [797, 426] on input "0,0.236,0.382,0.5,0.618,1" at bounding box center [759, 426] width 277 height 22
type input "0,0.236,0.382,0.5,0.618,1,.786"
click at [882, 470] on span "Save" at bounding box center [881, 471] width 23 height 16
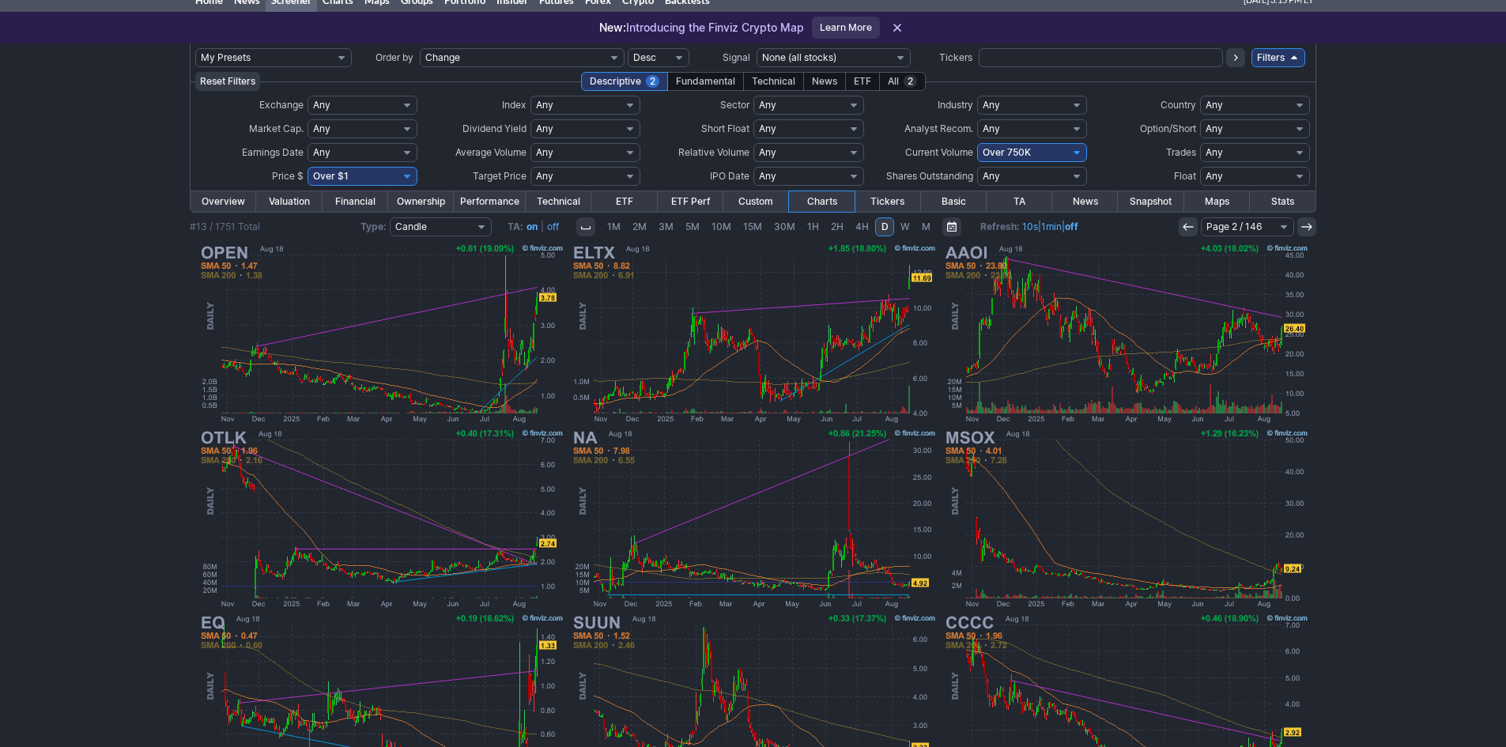
scroll to position [9, 0]
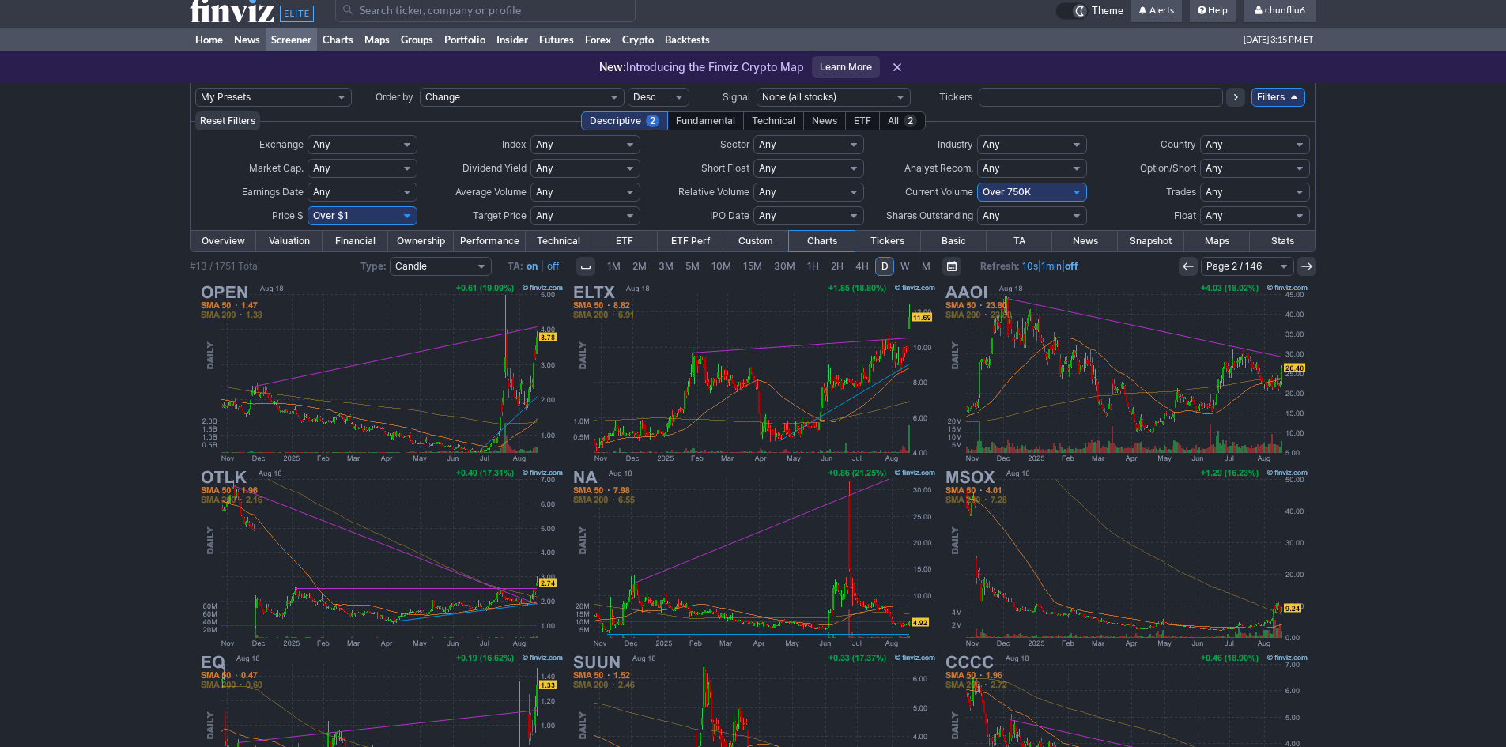
click at [1190, 270] on icon at bounding box center [1188, 266] width 13 height 13
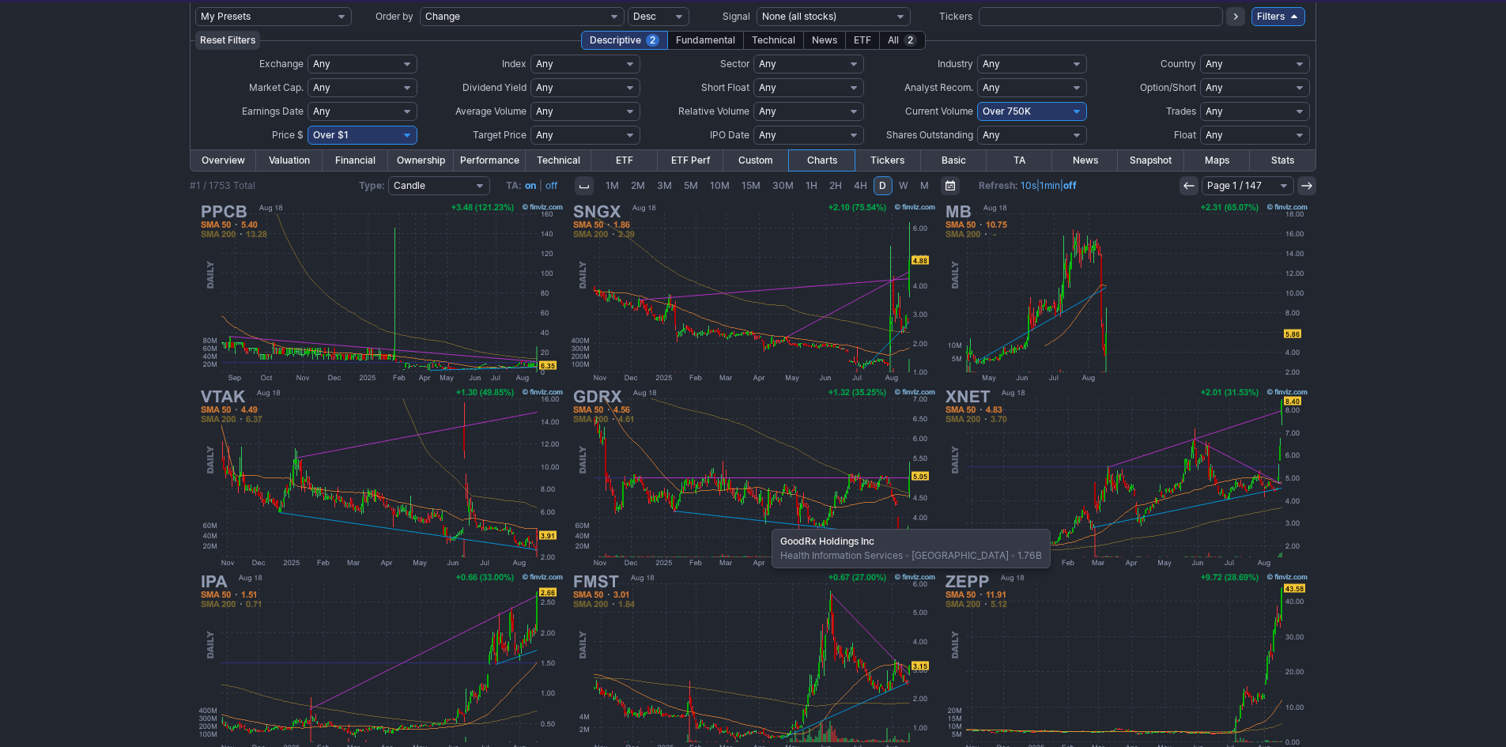
scroll to position [88, 0]
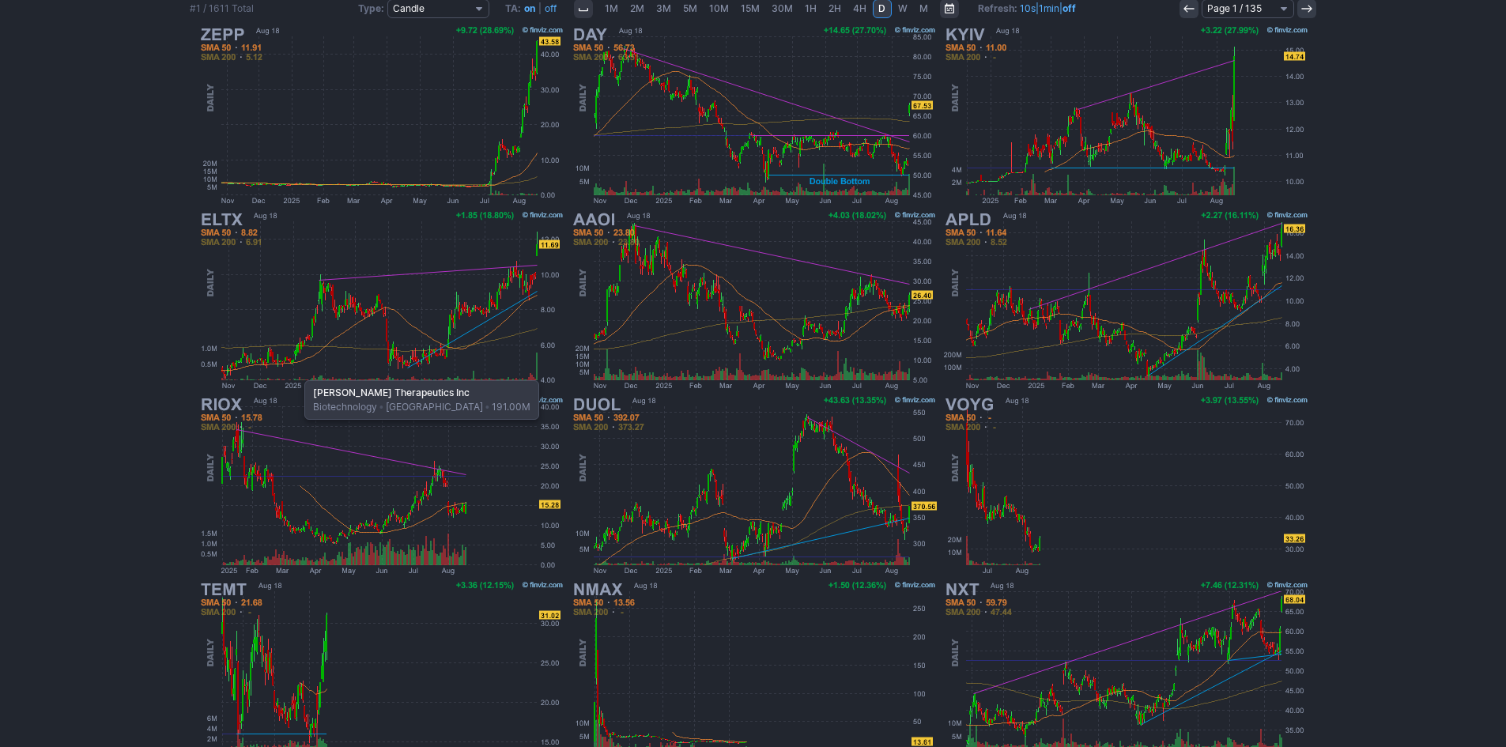
scroll to position [246, 0]
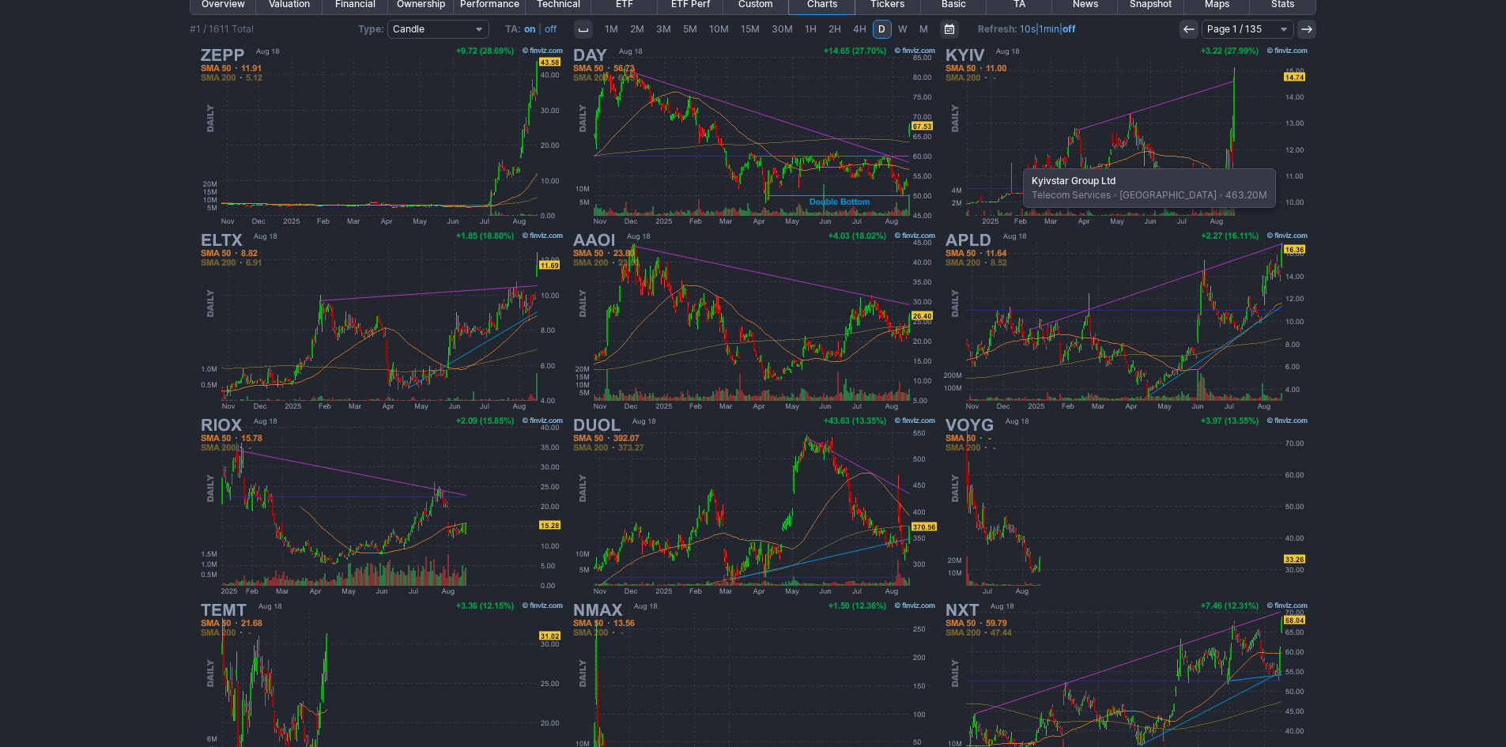
click at [1024, 157] on img at bounding box center [1126, 135] width 370 height 185
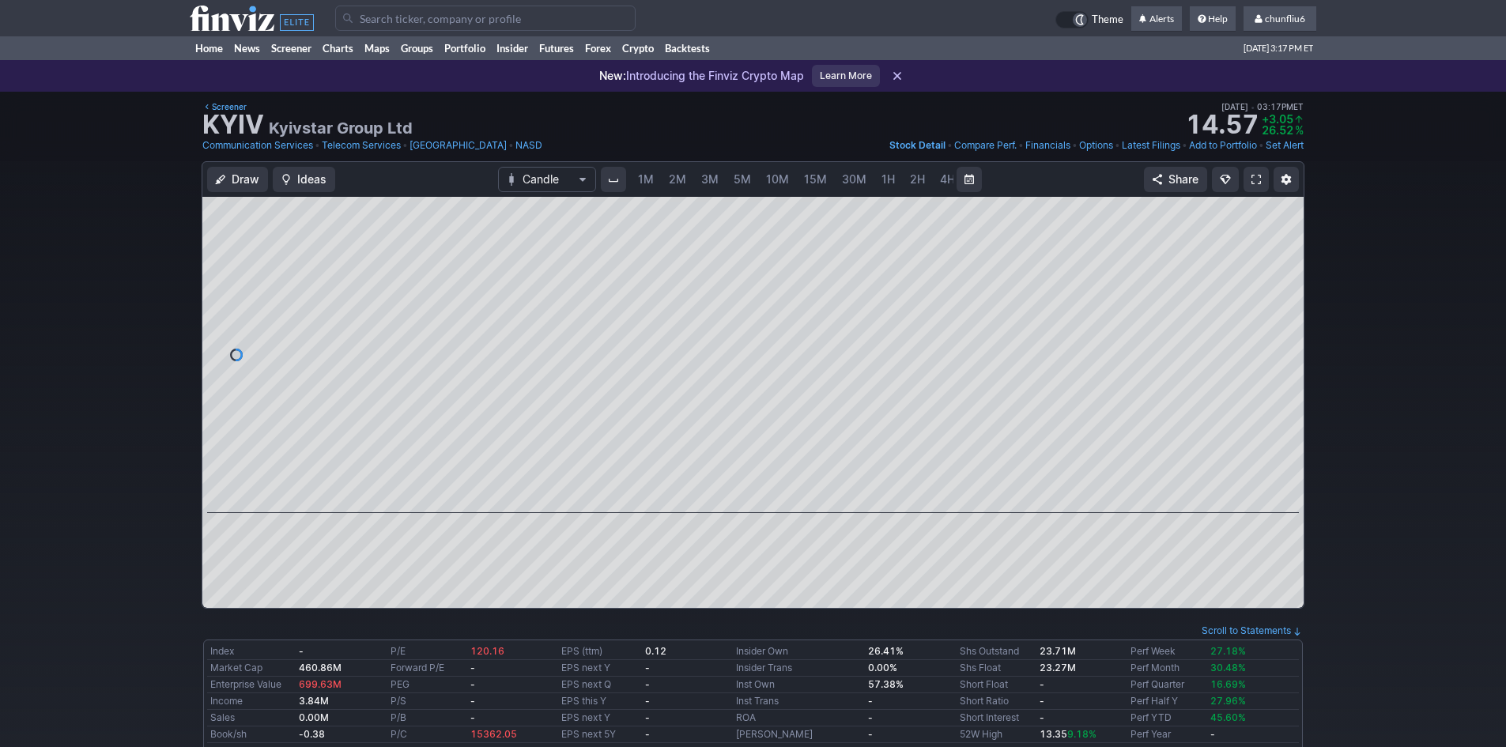
scroll to position [0, 85]
click at [648, 181] on span "5M" at bounding box center [656, 178] width 17 height 13
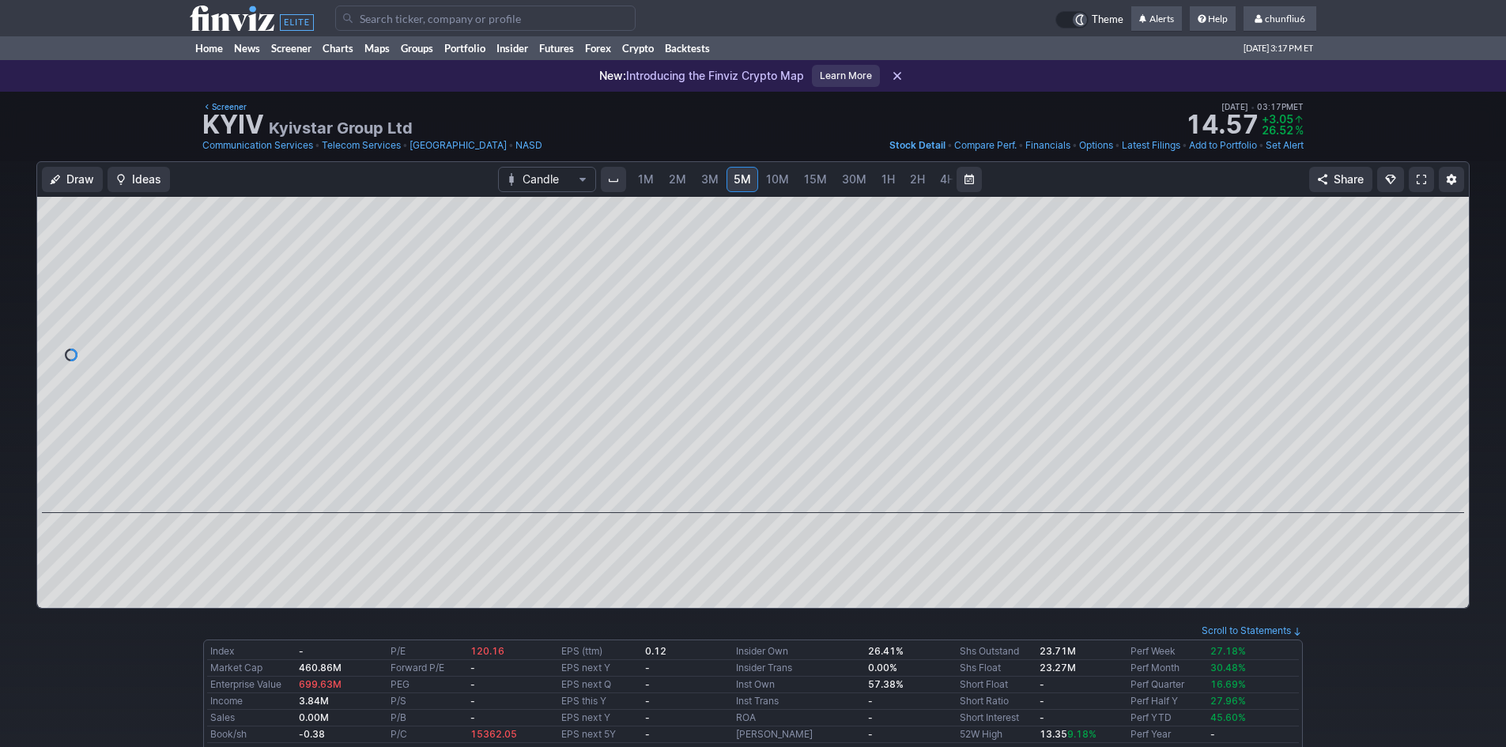
click at [638, 181] on span "1M" at bounding box center [646, 178] width 16 height 13
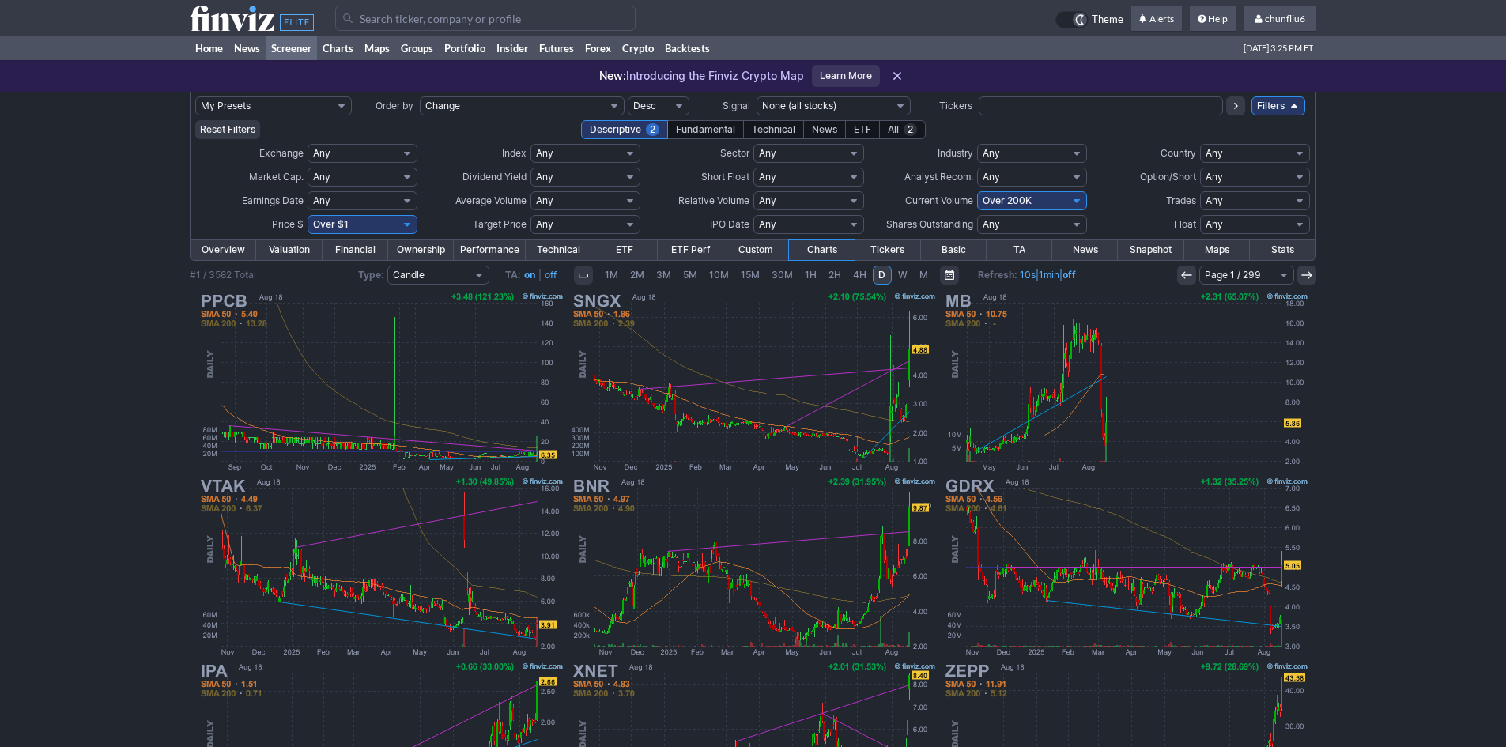
click at [409, 21] on input "Search" at bounding box center [485, 18] width 300 height 25
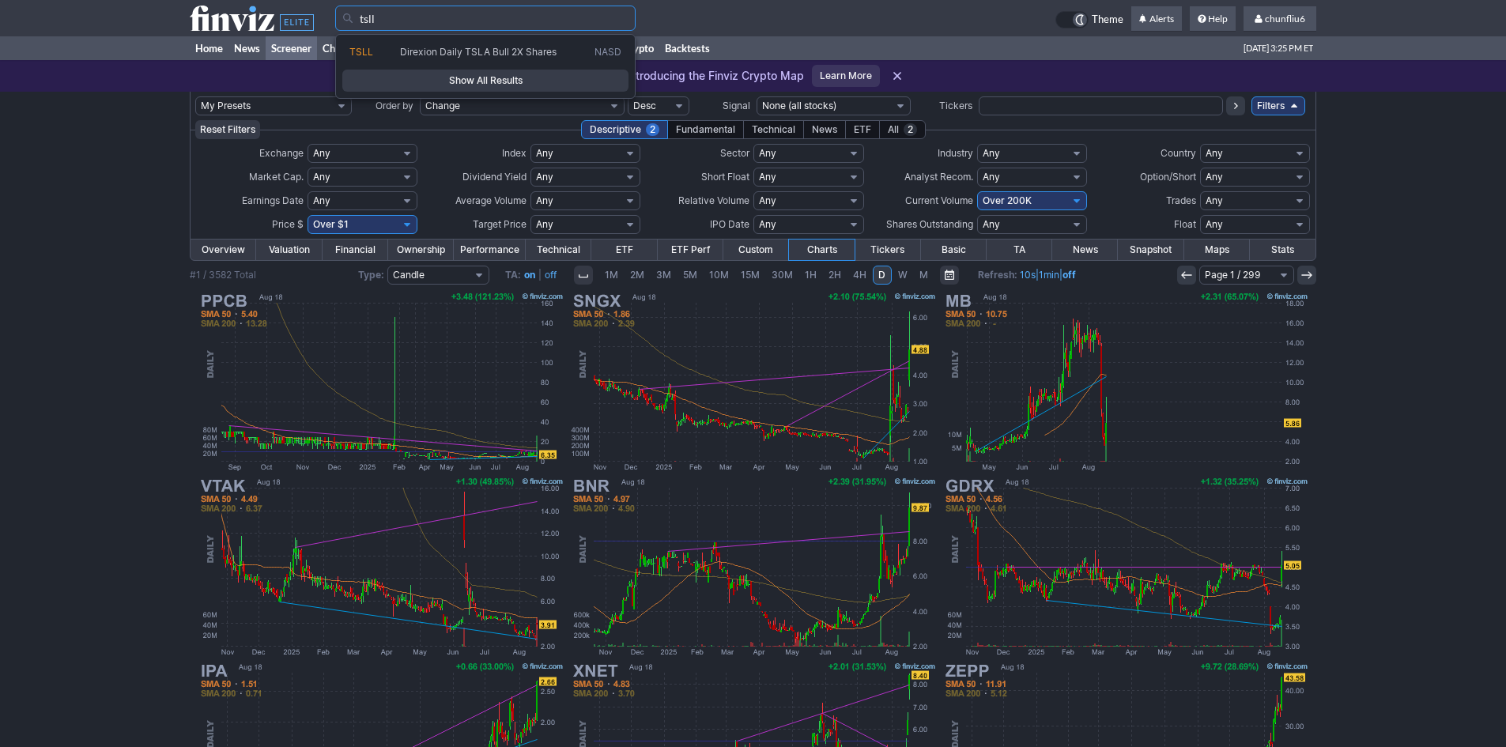
type input "tsll"
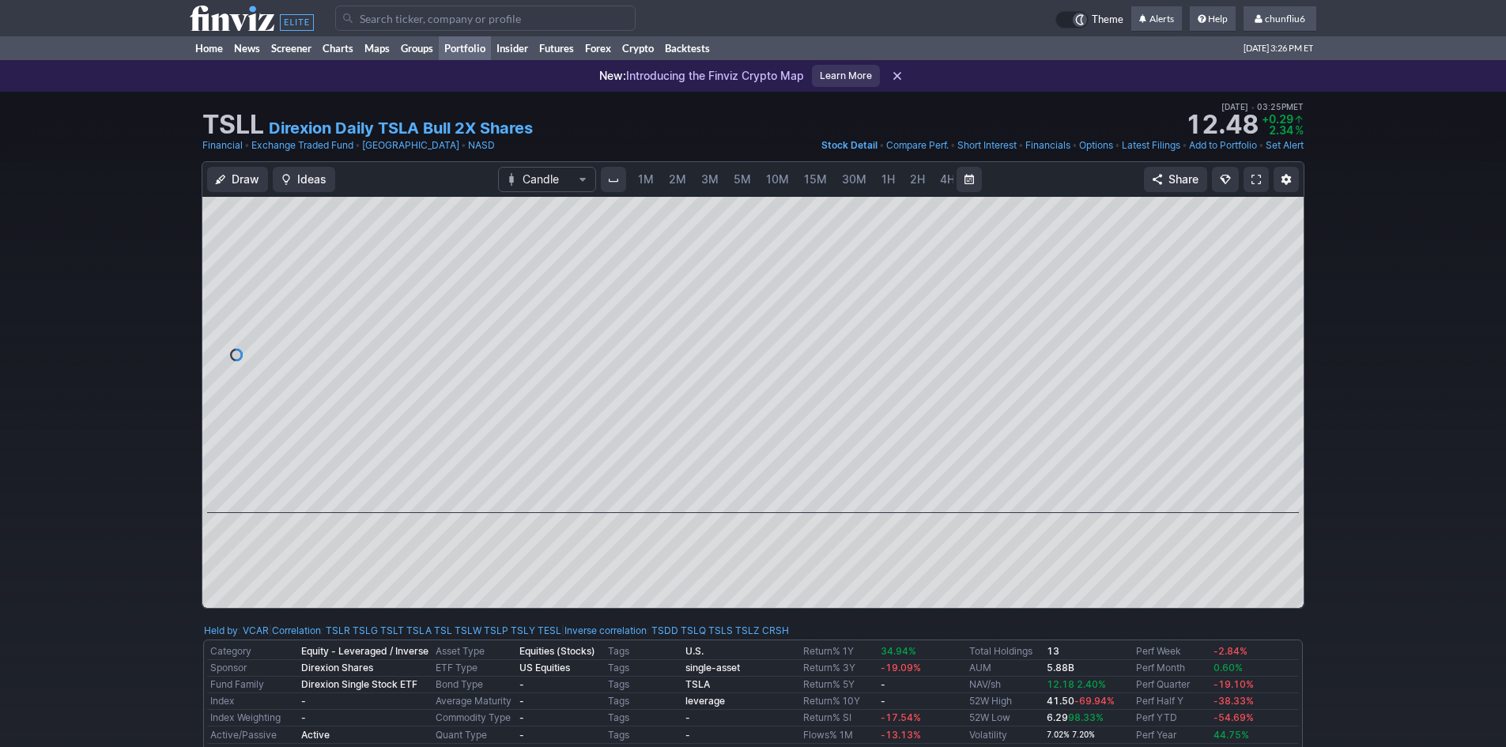
scroll to position [0, 85]
click at [659, 185] on span "5M" at bounding box center [656, 178] width 17 height 13
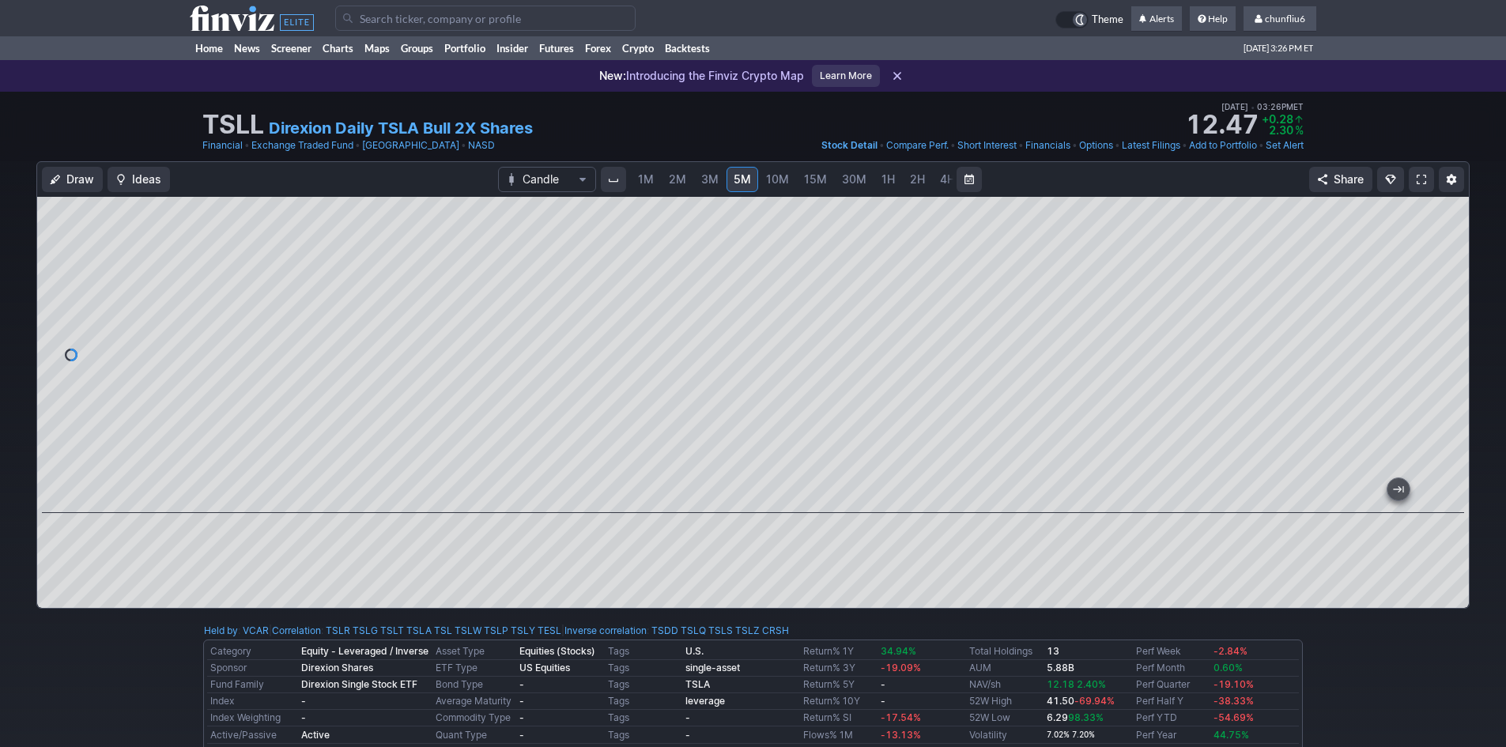
click at [1418, 181] on span at bounding box center [1421, 179] width 9 height 13
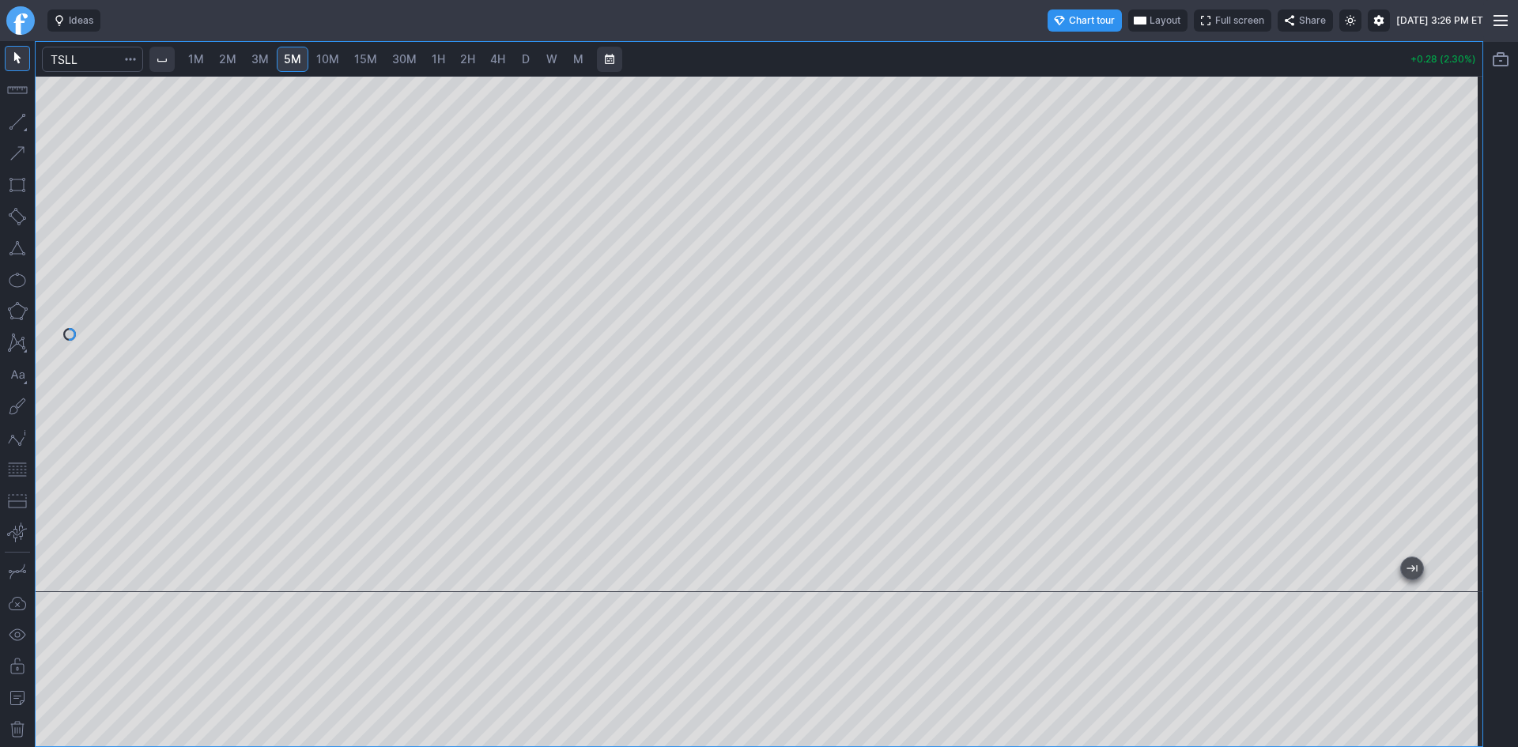
click at [227, 57] on span "2M" at bounding box center [227, 58] width 17 height 13
click at [1150, 21] on span "Layout" at bounding box center [1165, 21] width 31 height 16
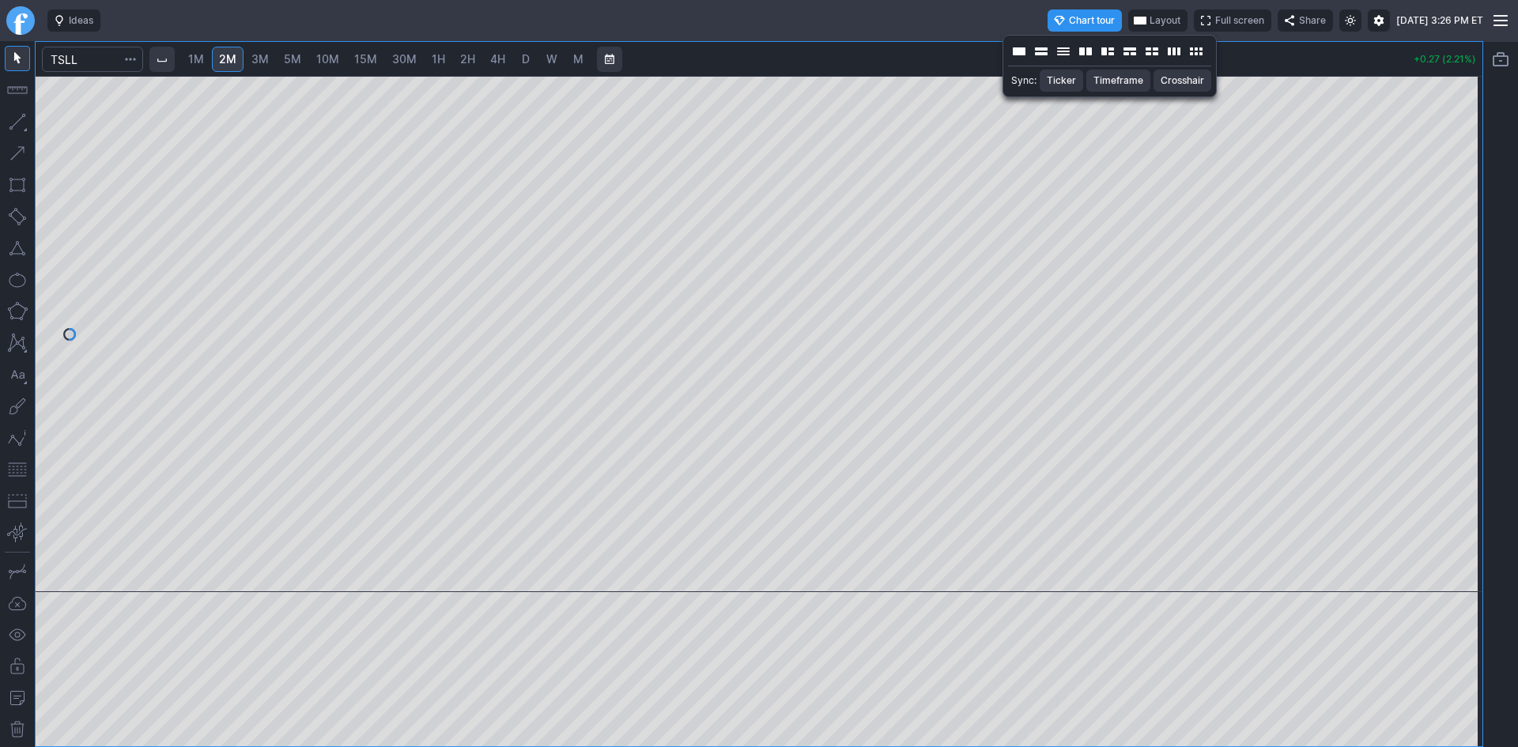
click at [978, 135] on div at bounding box center [759, 373] width 1518 height 747
click at [264, 67] on link "3M" at bounding box center [260, 59] width 32 height 25
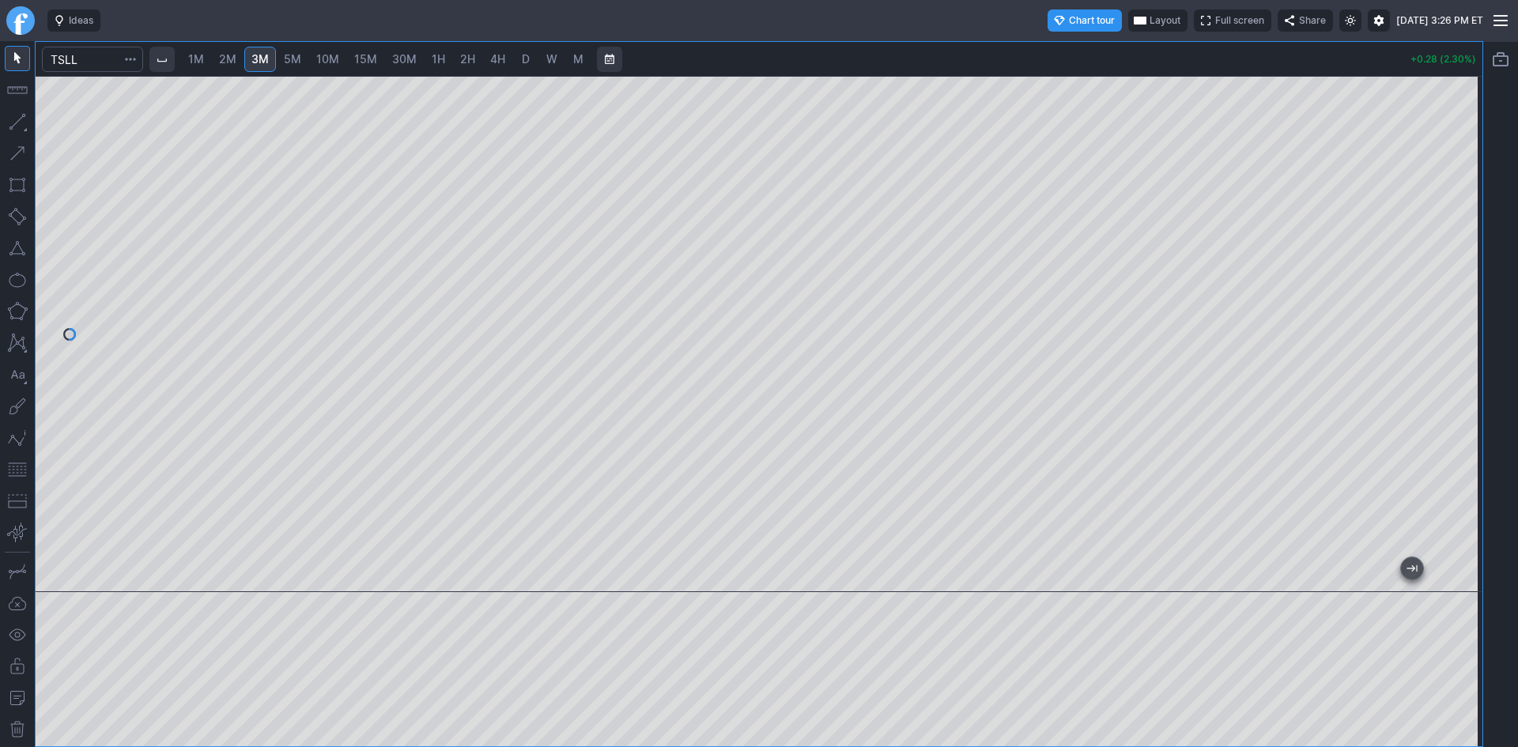
drag, startPoint x: 1452, startPoint y: 346, endPoint x: 1449, endPoint y: 389, distance: 42.8
click at [1449, 383] on div at bounding box center [1465, 330] width 33 height 477
click at [25, 474] on button "button" at bounding box center [17, 469] width 25 height 25
click at [336, 59] on span "10M" at bounding box center [327, 58] width 23 height 13
drag, startPoint x: 1478, startPoint y: 280, endPoint x: 1471, endPoint y: 168, distance: 111.7
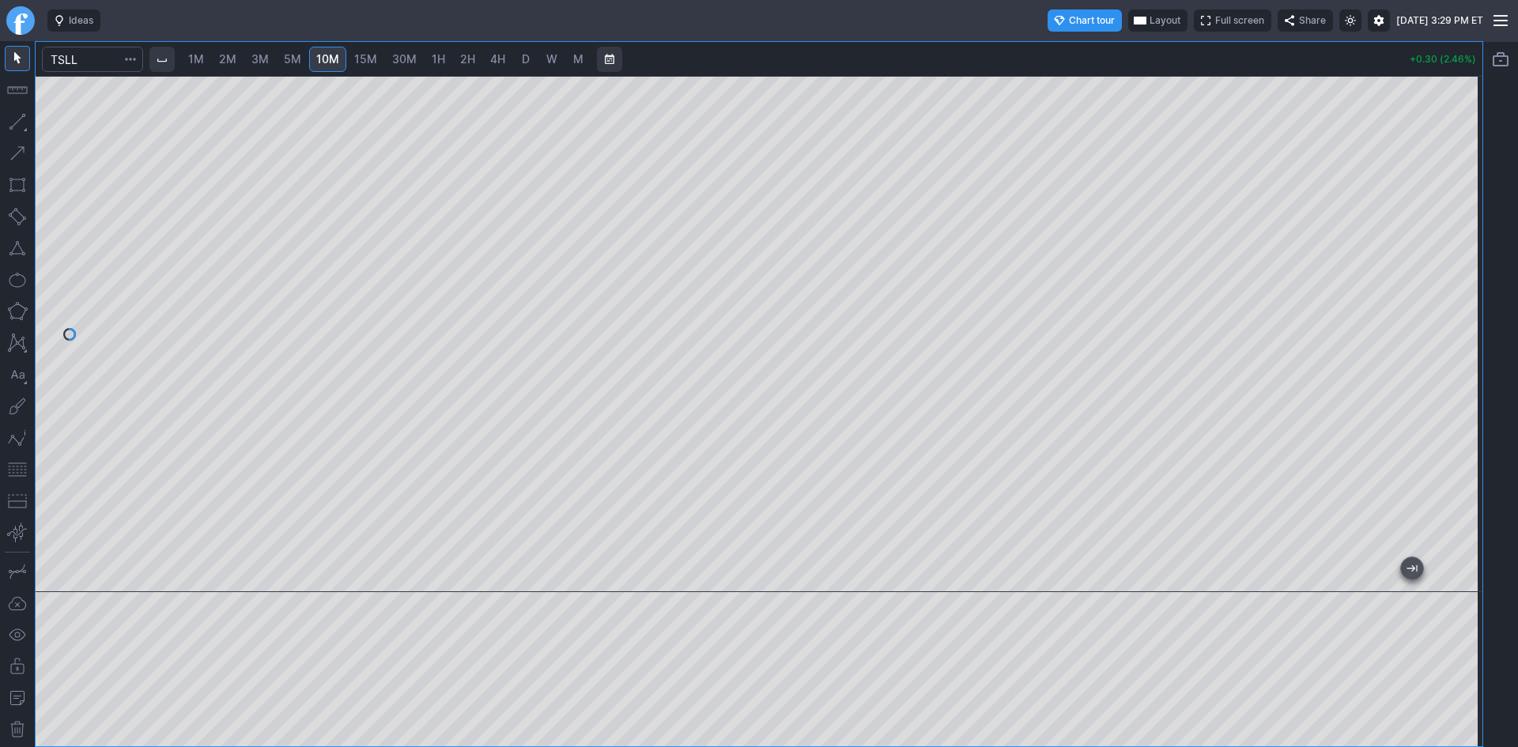
click at [1482, 163] on div at bounding box center [1465, 330] width 33 height 477
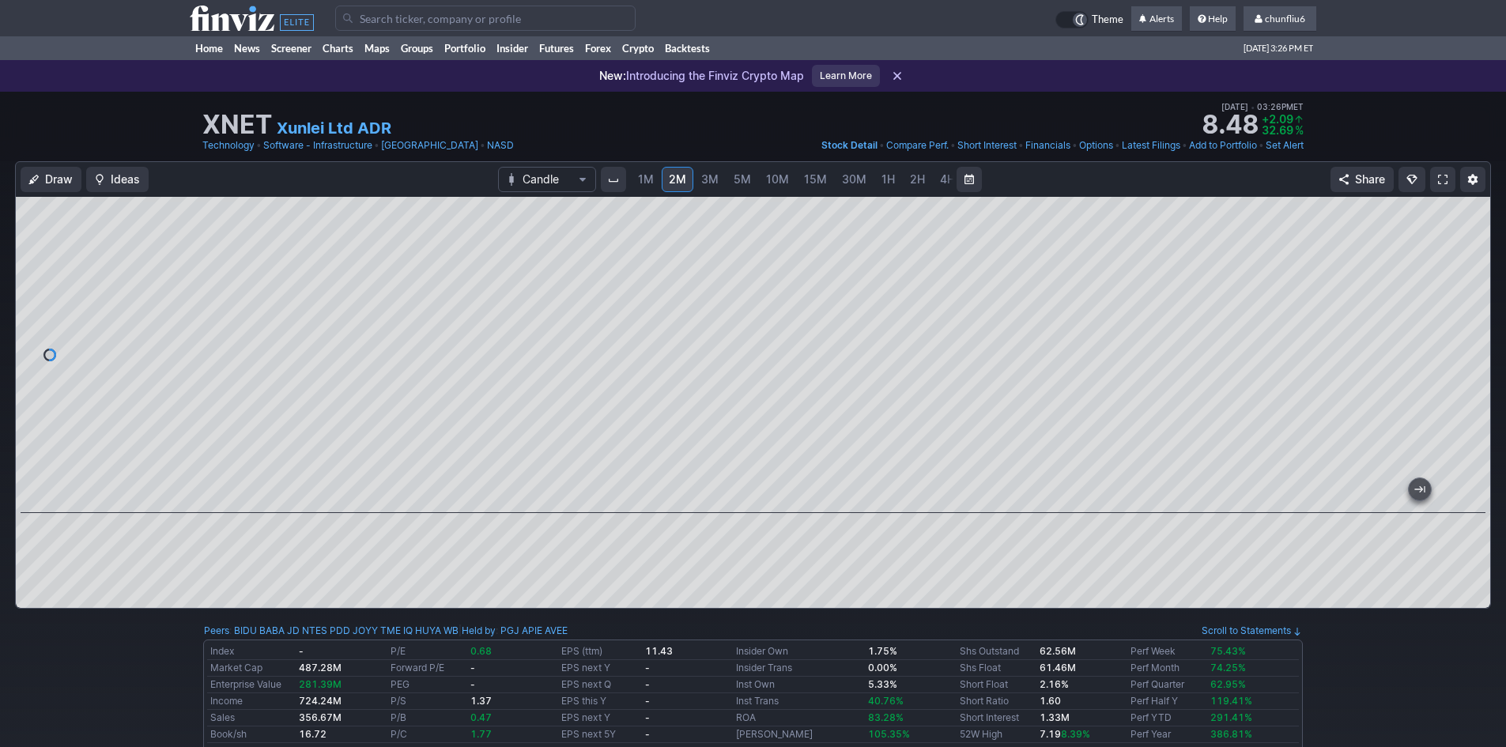
click at [356, 19] on input "Search" at bounding box center [485, 18] width 300 height 25
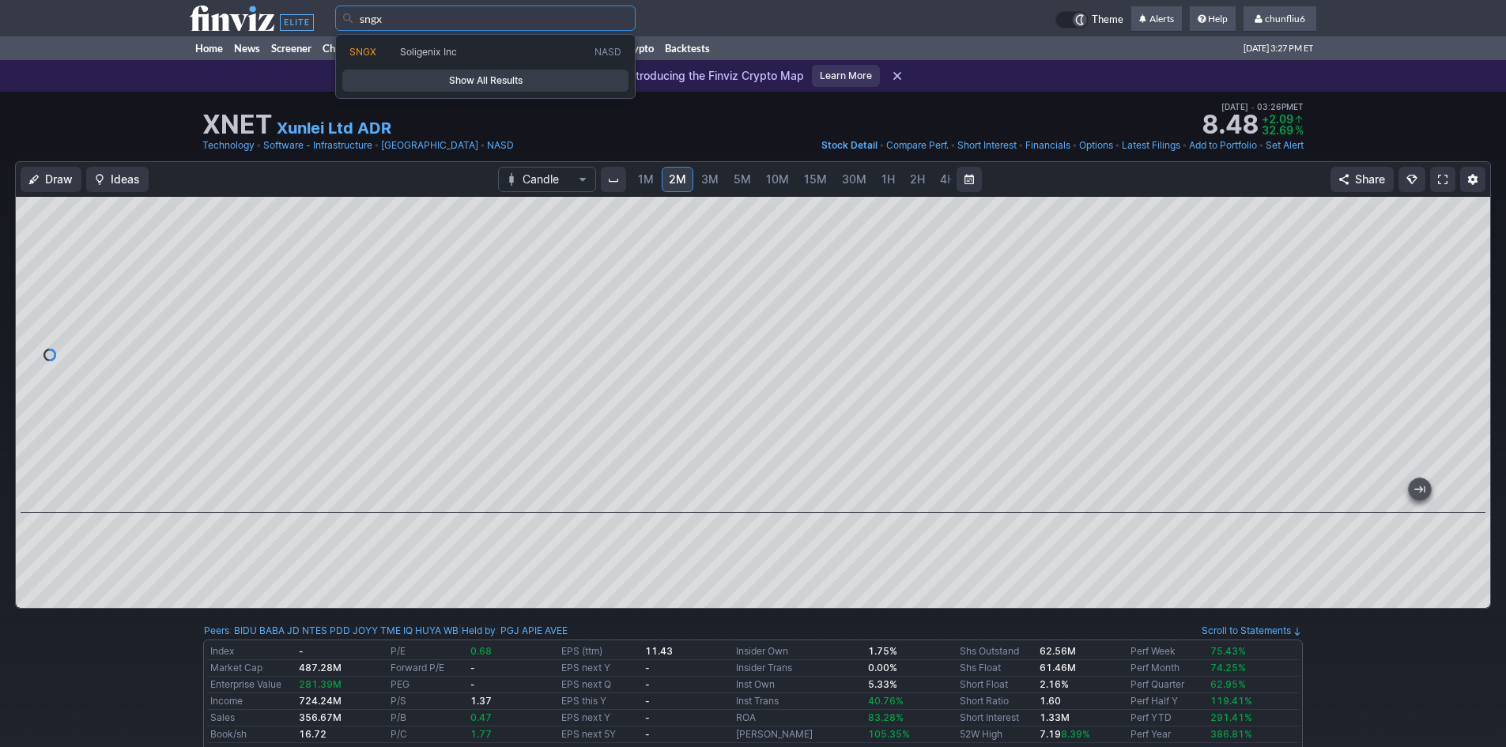
type input "sngx"
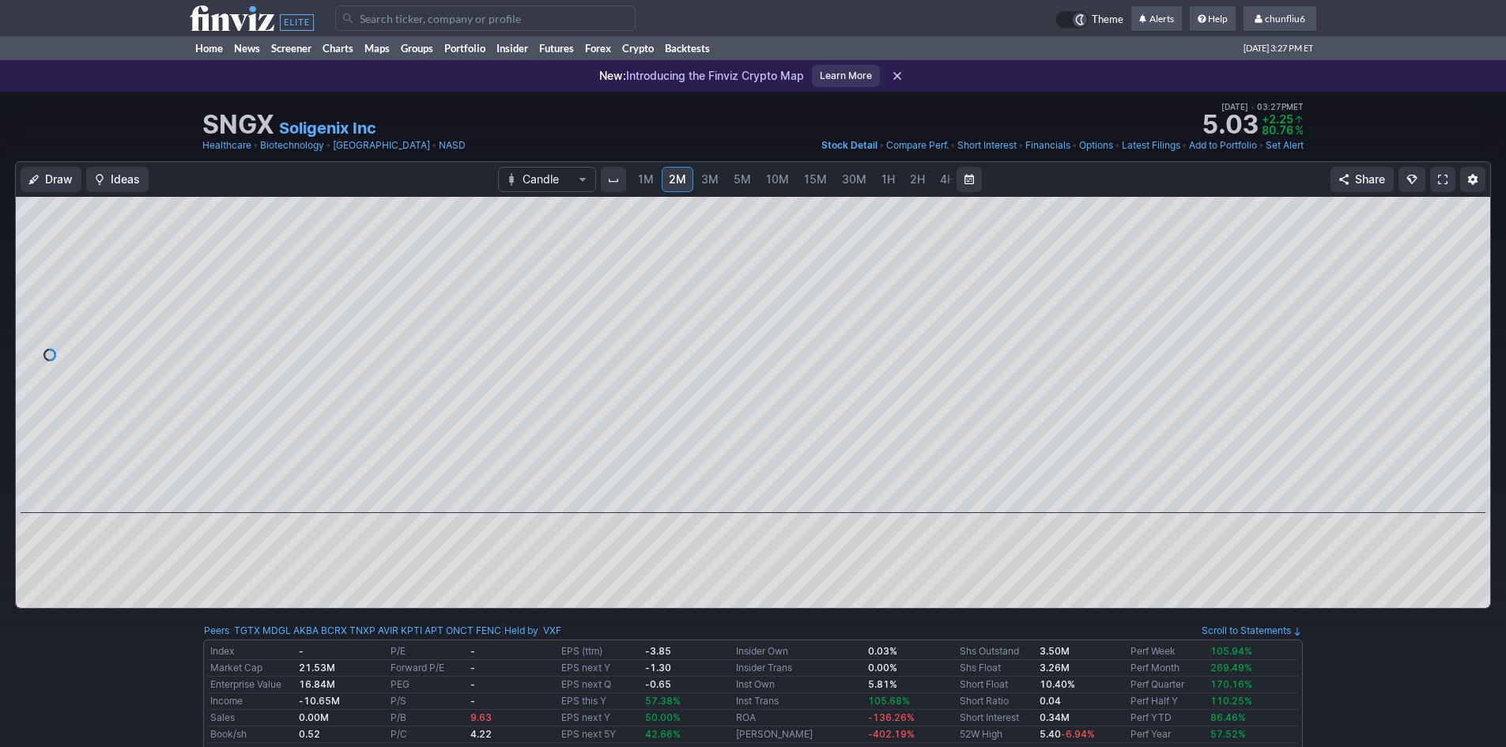
click at [1438, 176] on span at bounding box center [1442, 179] width 9 height 13
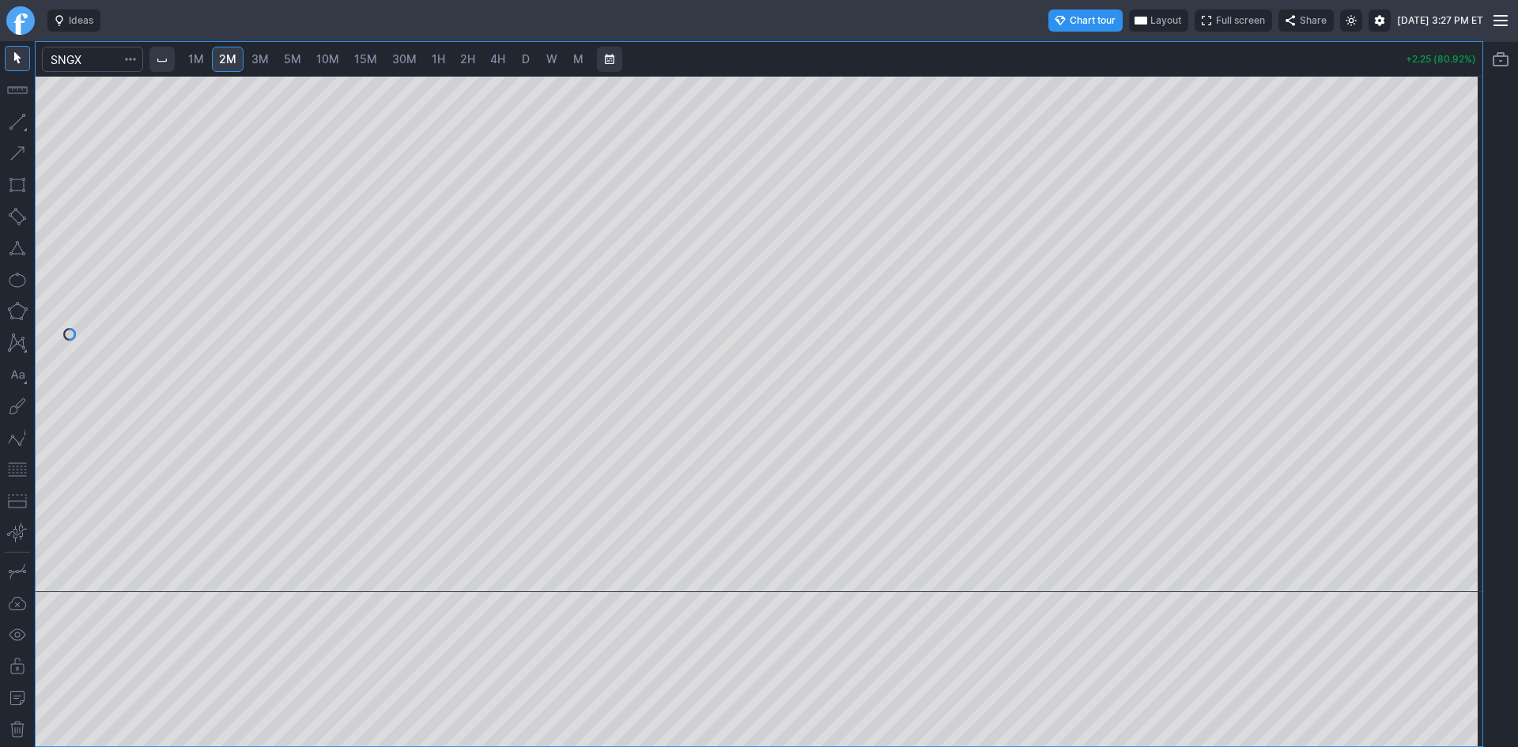
click at [264, 55] on span "3M" at bounding box center [259, 58] width 17 height 13
click at [293, 55] on span "5M" at bounding box center [292, 58] width 17 height 13
click at [327, 56] on span "10M" at bounding box center [327, 58] width 23 height 13
click at [406, 59] on span "30M" at bounding box center [404, 58] width 25 height 13
drag, startPoint x: 1464, startPoint y: 274, endPoint x: 1470, endPoint y: 320, distance: 46.2
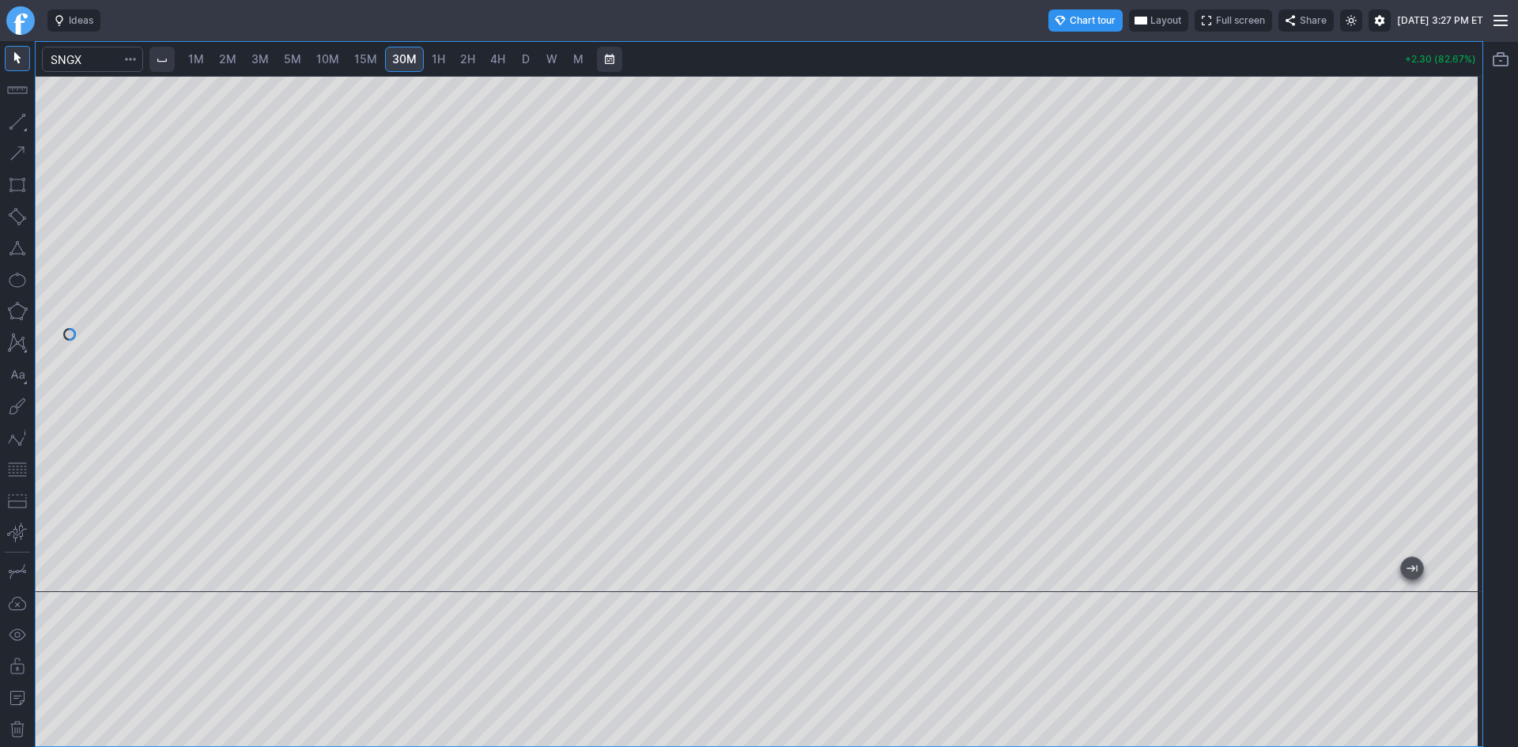
click at [1470, 320] on div at bounding box center [1465, 330] width 33 height 477
click at [1444, 329] on div at bounding box center [759, 334] width 1447 height 516
click at [19, 469] on button "button" at bounding box center [17, 469] width 25 height 25
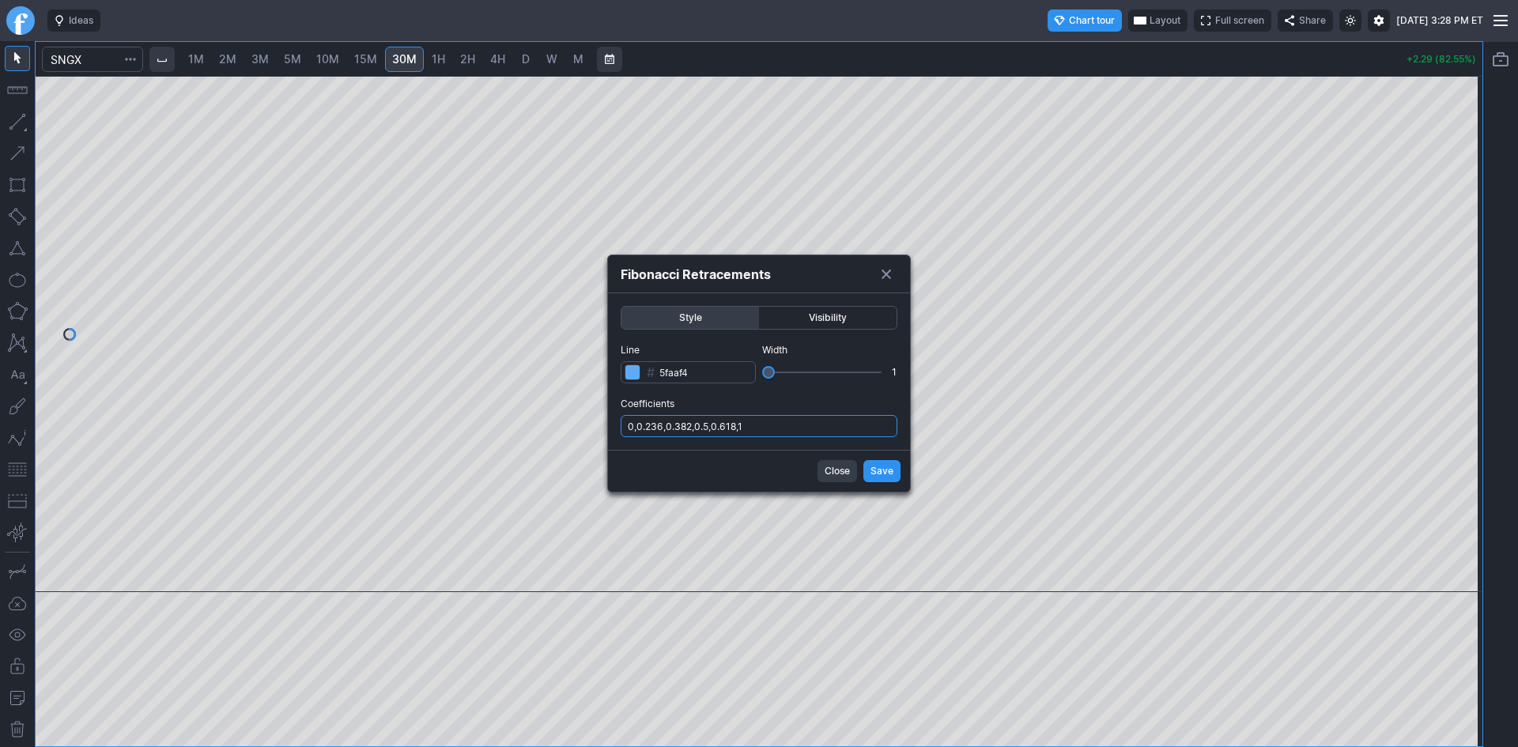
click at [815, 432] on input "0,0.236,0.382,0.5,0.618,1" at bounding box center [759, 426] width 277 height 22
type input "0,0.236,0.382,0.5,0.618,1,.786"
click at [882, 462] on button "Save" at bounding box center [881, 471] width 37 height 22
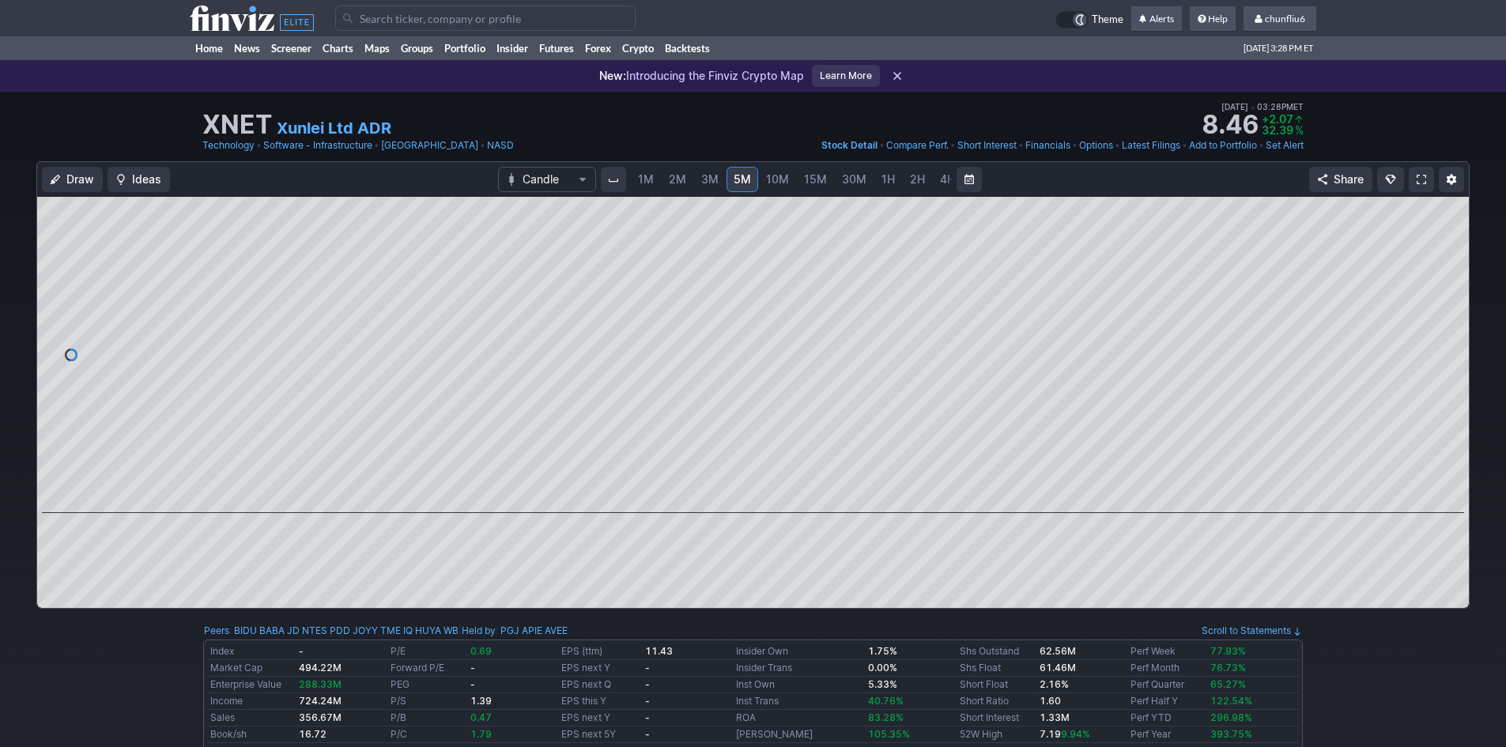
scroll to position [0, 85]
click at [941, 176] on span "4H" at bounding box center [947, 178] width 15 height 13
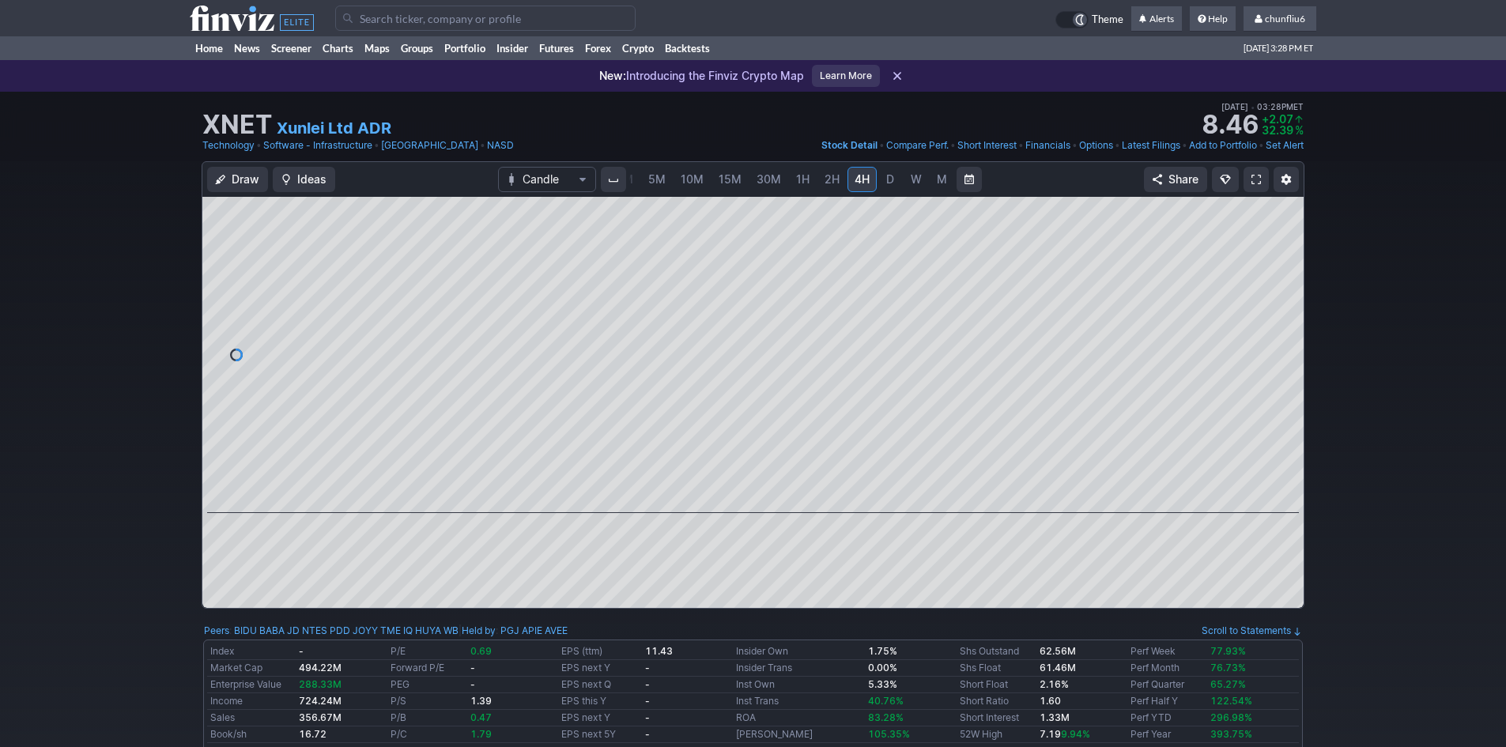
click at [886, 180] on span "D" at bounding box center [890, 178] width 8 height 13
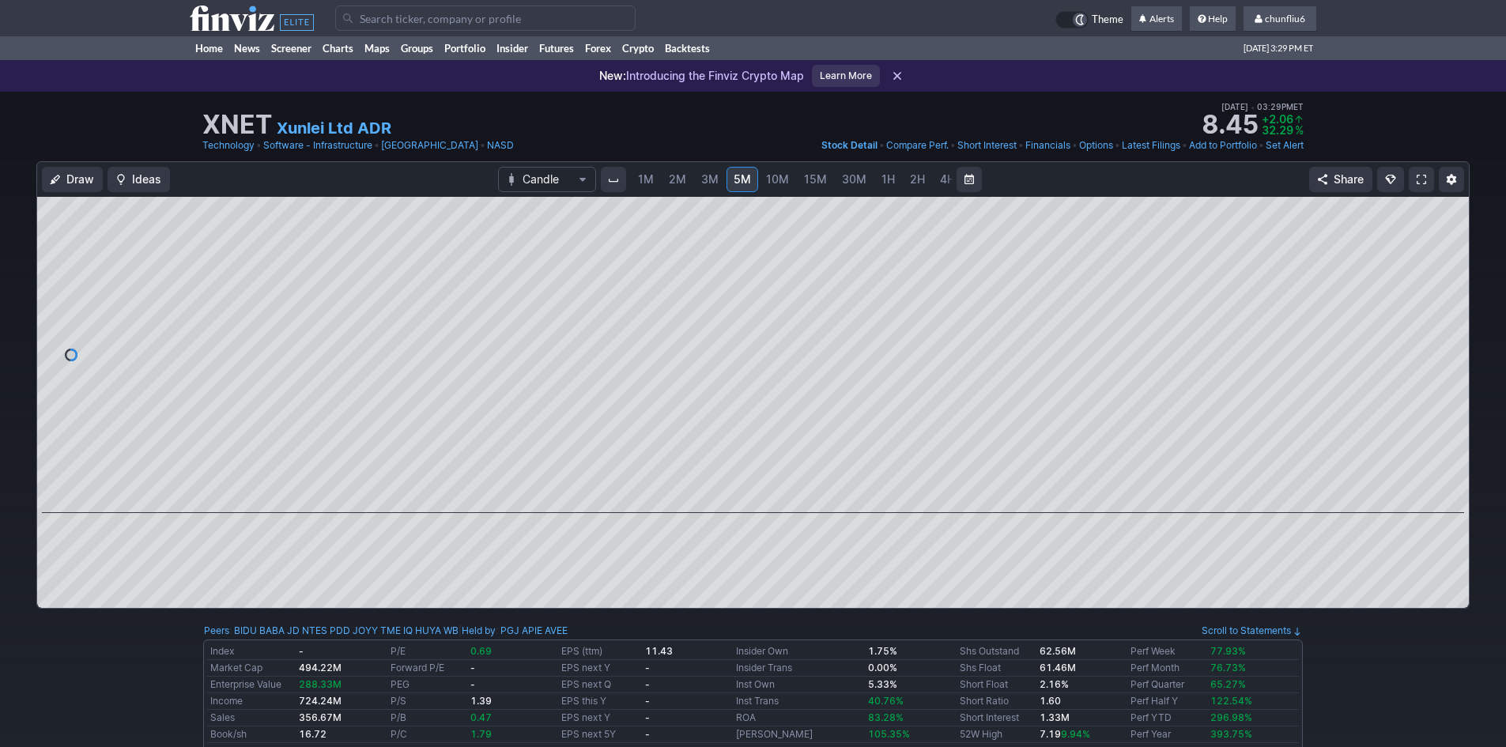
scroll to position [0, 85]
